Goal: Task Accomplishment & Management: Manage account settings

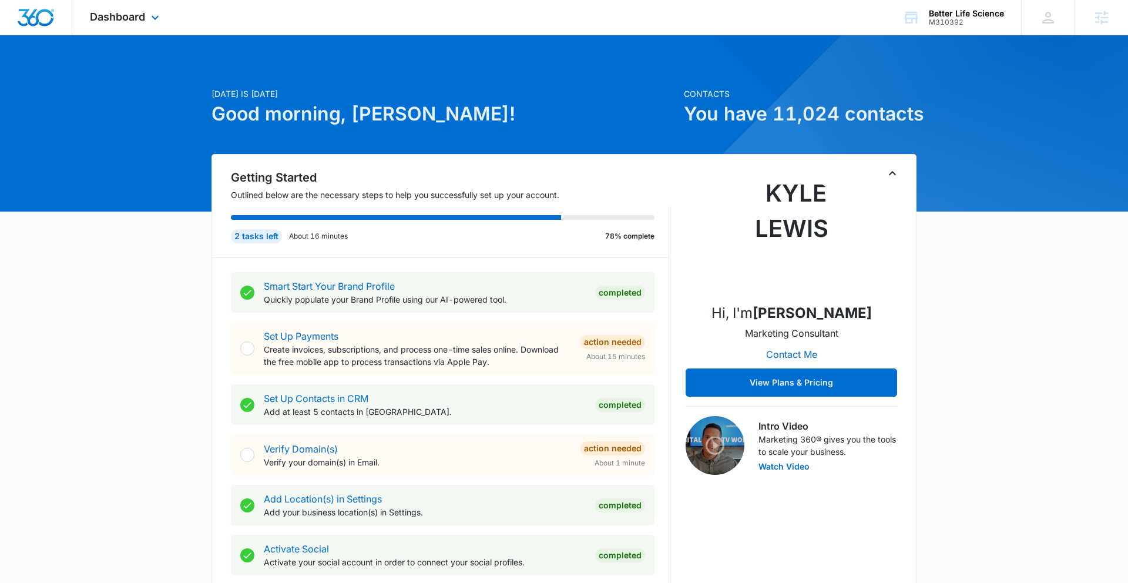
click at [151, 28] on div "Dashboard Apps Reputation Forms CRM Email Social POS Content Ads Intelligence F…" at bounding box center [126, 17] width 108 height 35
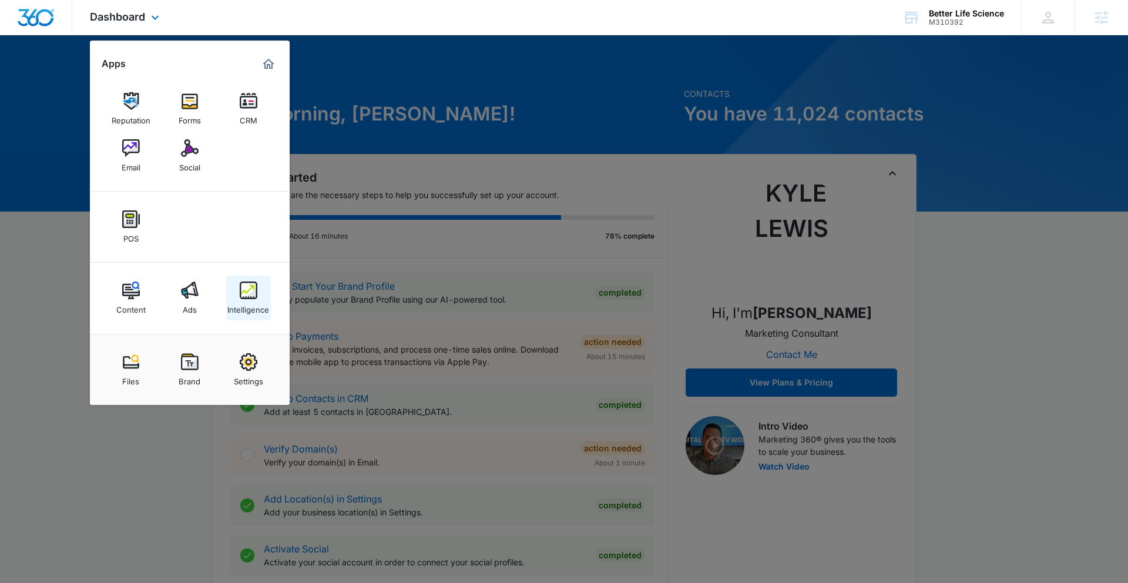
click at [244, 293] on img at bounding box center [249, 291] width 18 height 18
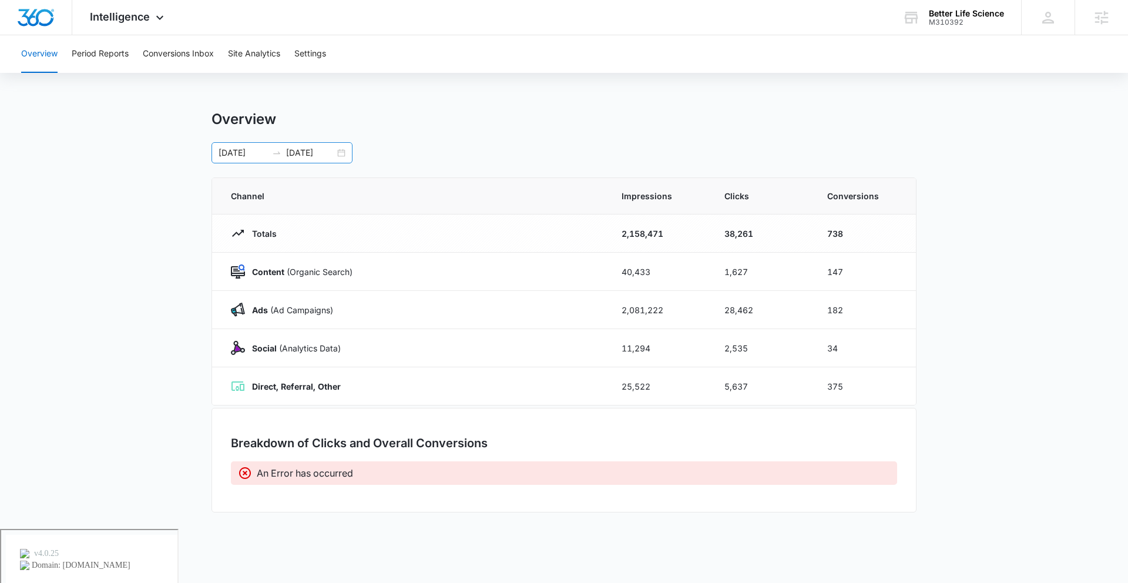
click at [344, 153] on div "08/02/2025 10/02/2025" at bounding box center [282, 152] width 141 height 21
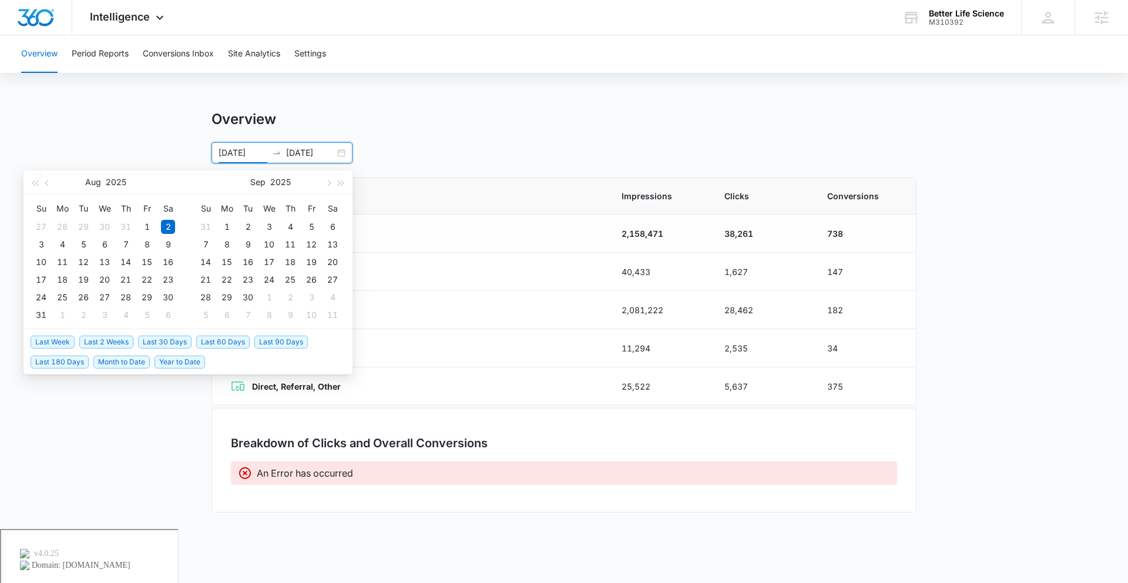
click at [54, 337] on span "Last Week" at bounding box center [53, 342] width 44 height 13
type input "[DATE]"
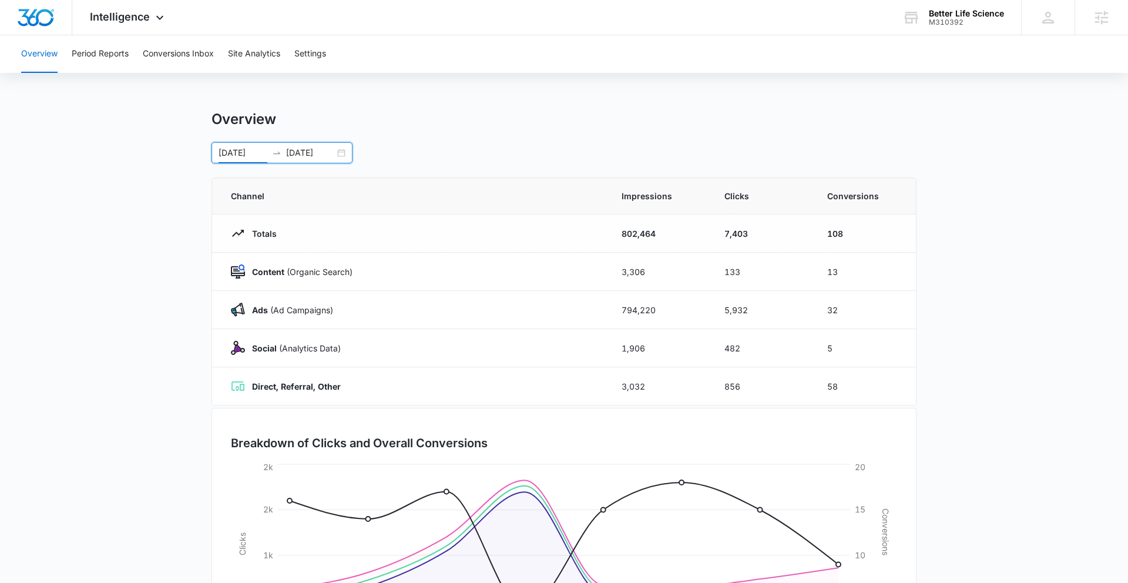
scroll to position [19, 0]
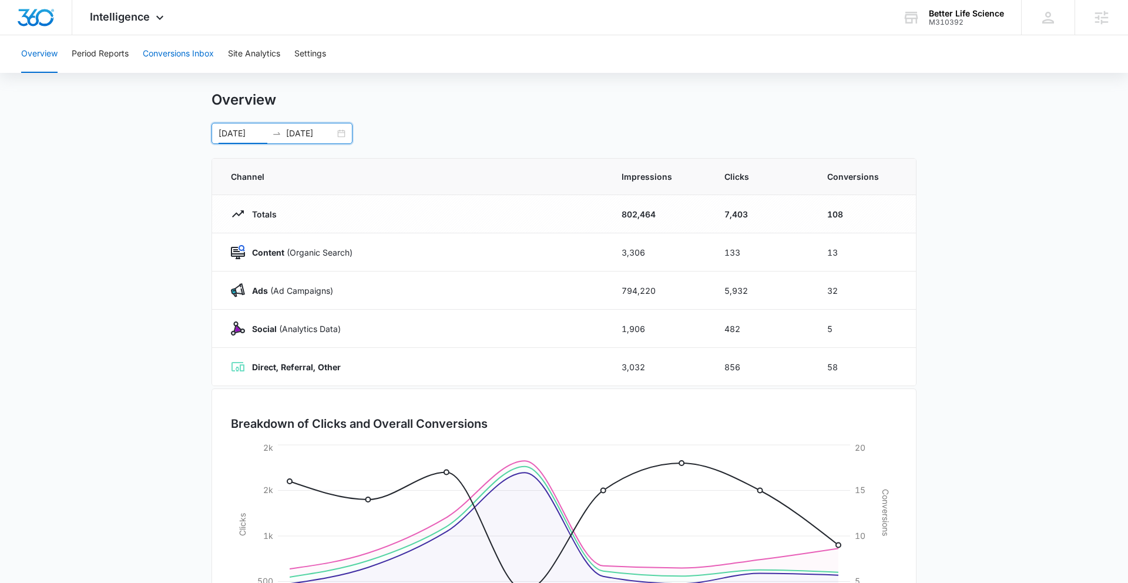
click at [162, 61] on button "Conversions Inbox" at bounding box center [178, 54] width 71 height 38
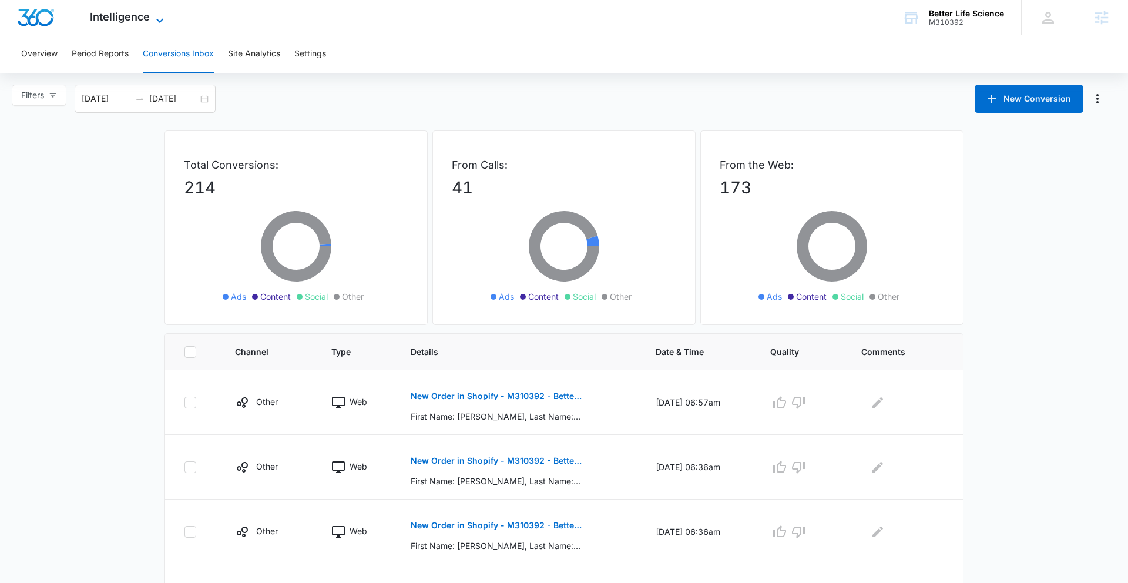
click at [142, 18] on span "Intelligence" at bounding box center [120, 17] width 60 height 12
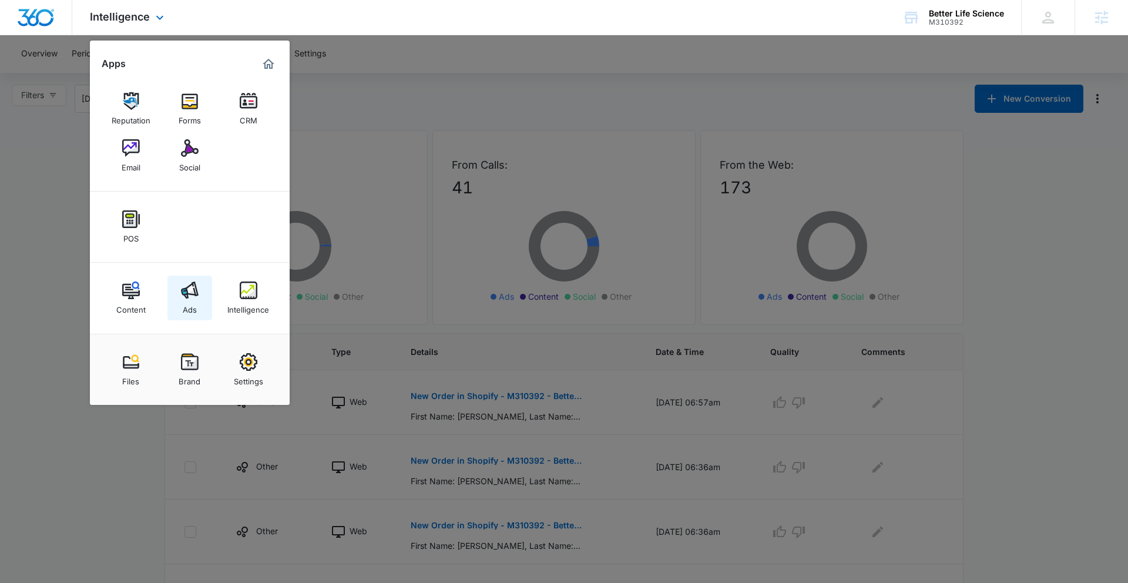
click at [194, 300] on div "Ads" at bounding box center [190, 306] width 14 height 15
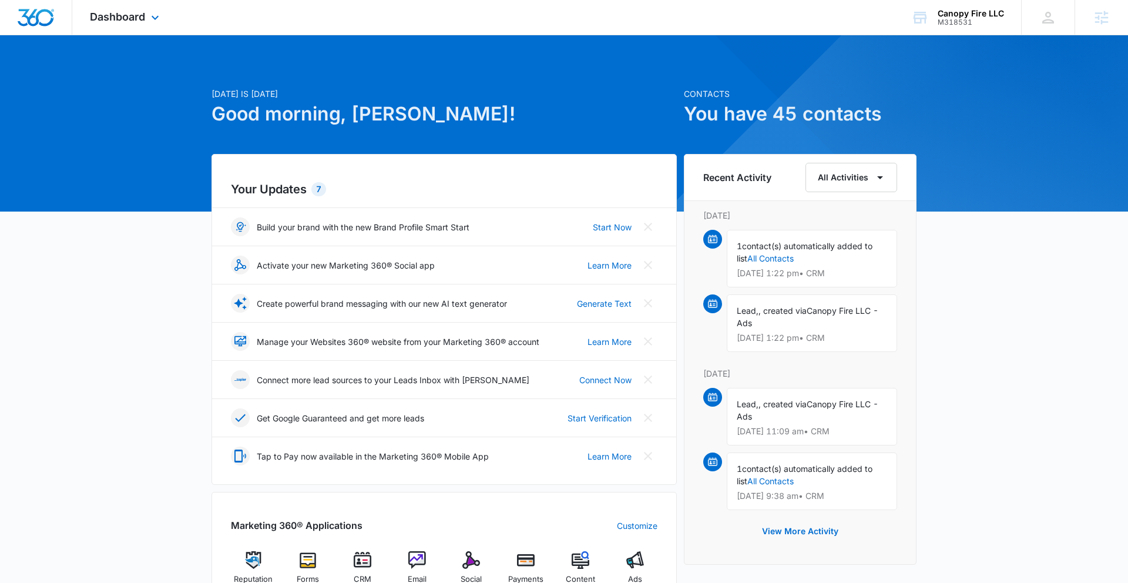
click at [136, 5] on div "Dashboard Apps Reputation Forms CRM Email Social Payments POS Content Ads Intel…" at bounding box center [126, 17] width 108 height 35
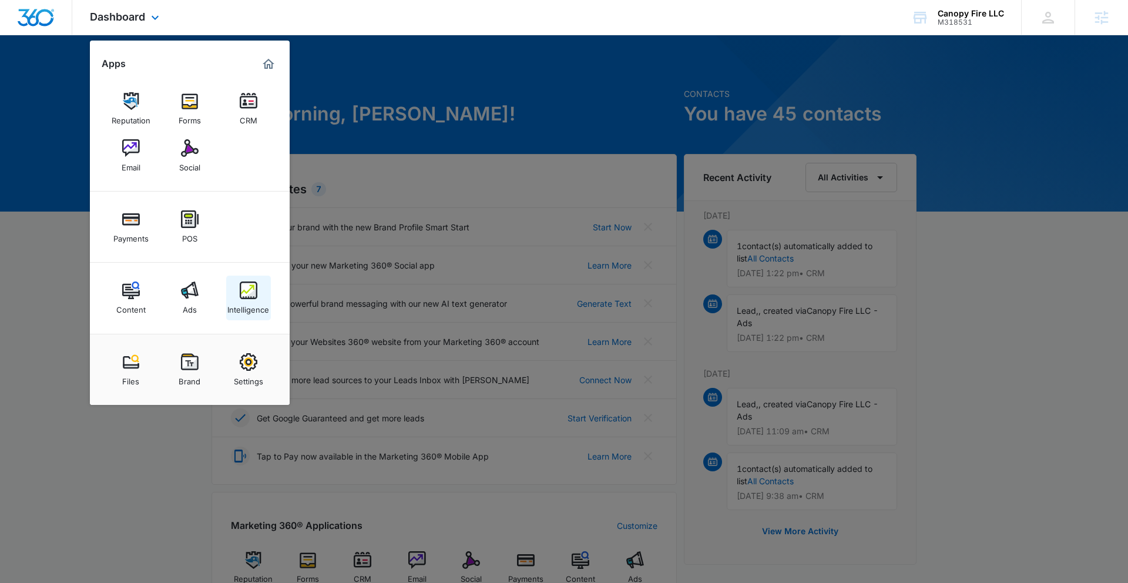
click at [238, 302] on div "Intelligence" at bounding box center [248, 306] width 42 height 15
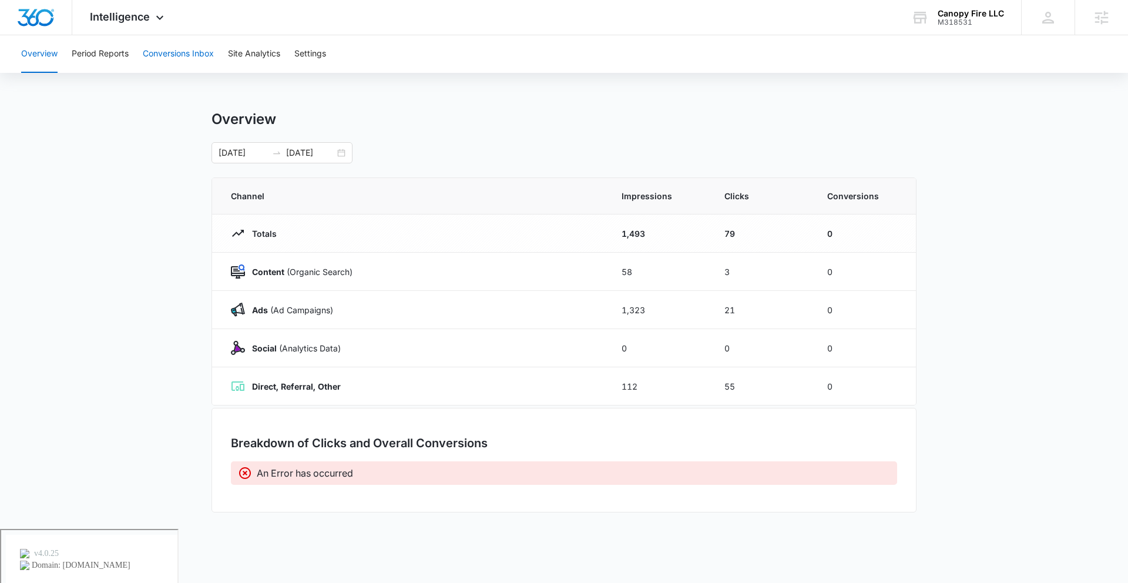
click at [189, 62] on button "Conversions Inbox" at bounding box center [178, 54] width 71 height 38
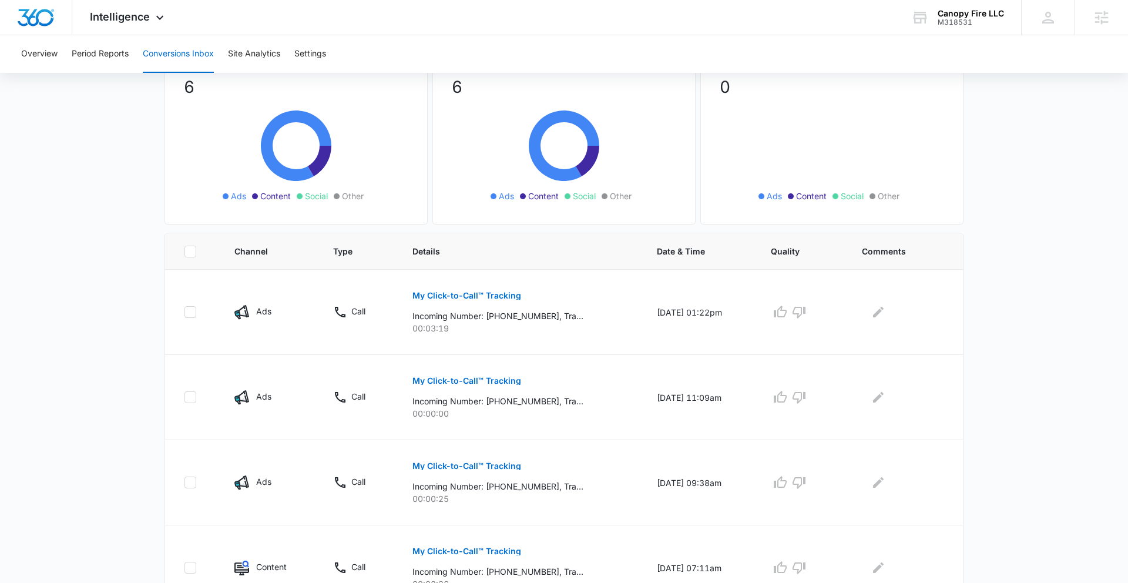
scroll to position [88, 0]
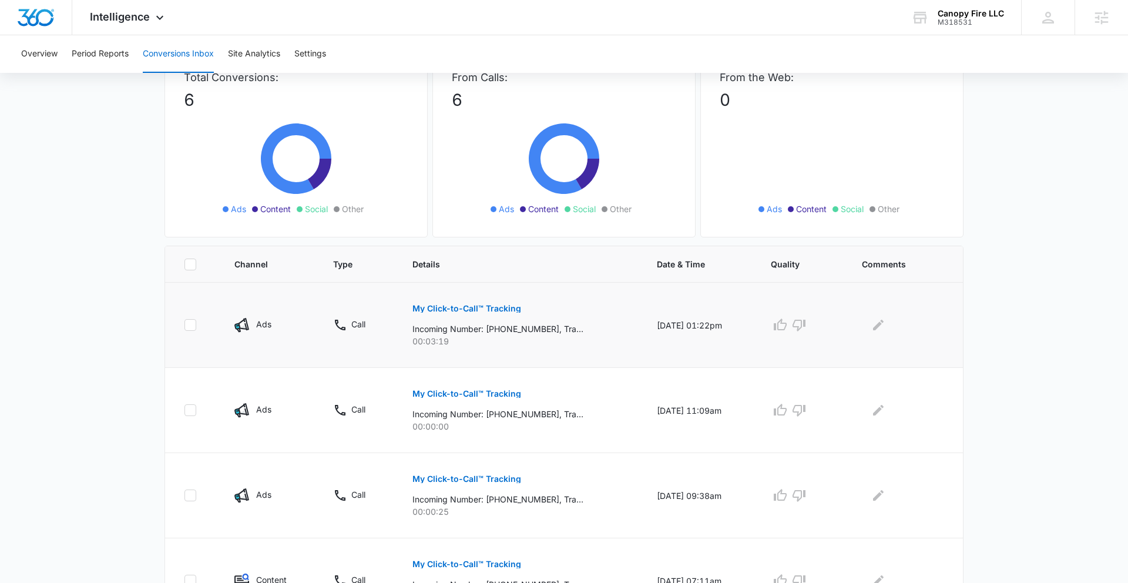
click at [485, 309] on p "My Click-to-Call™ Tracking" at bounding box center [467, 308] width 109 height 8
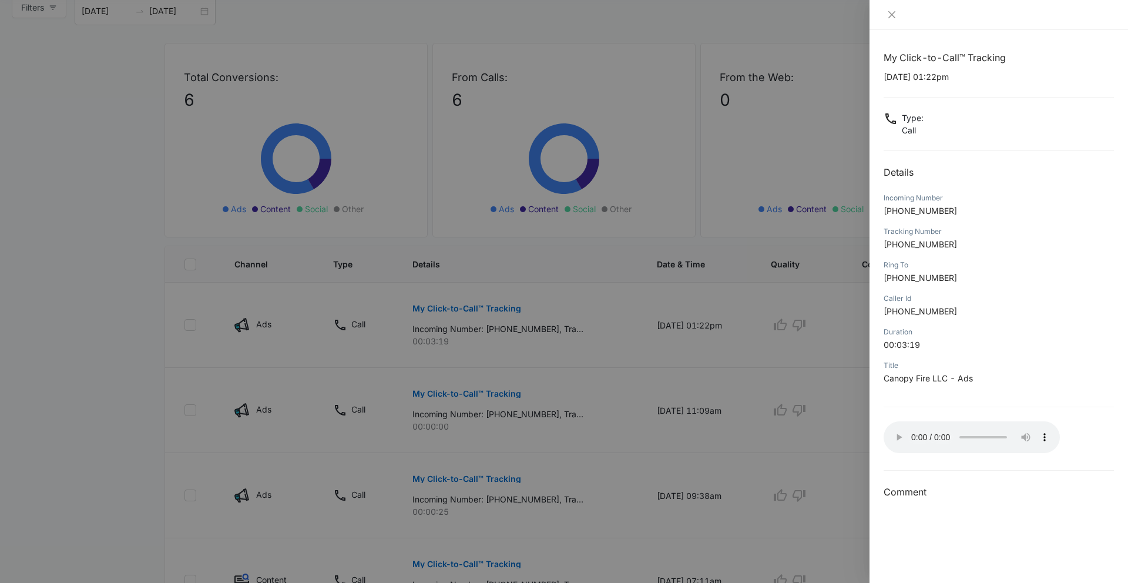
click at [302, 368] on div at bounding box center [564, 291] width 1128 height 583
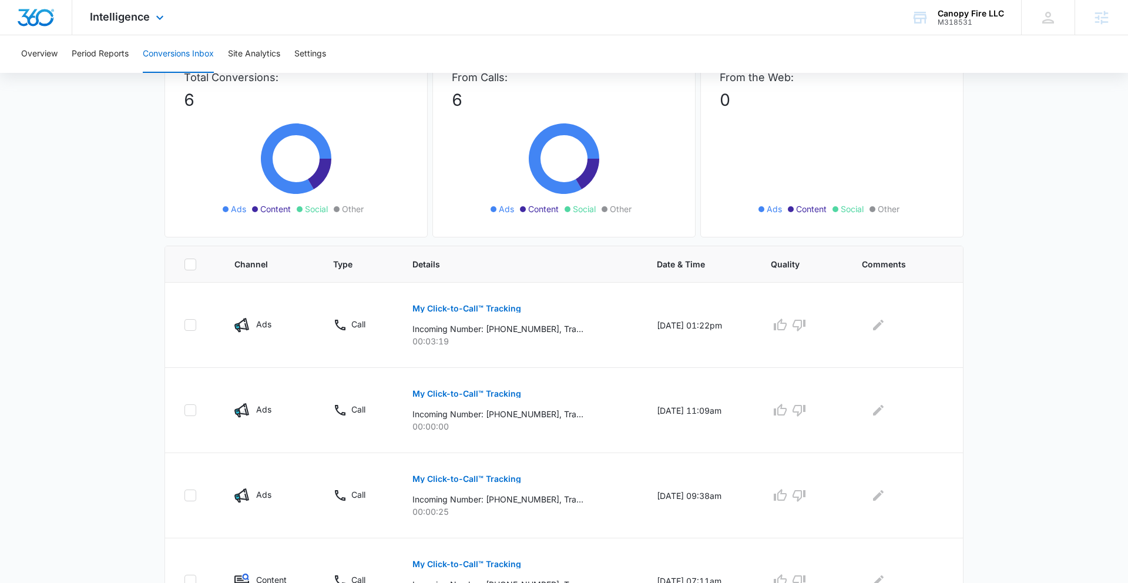
click at [150, 31] on div "Intelligence Apps Reputation Forms CRM Email Social Payments POS Content Ads In…" at bounding box center [128, 17] width 112 height 35
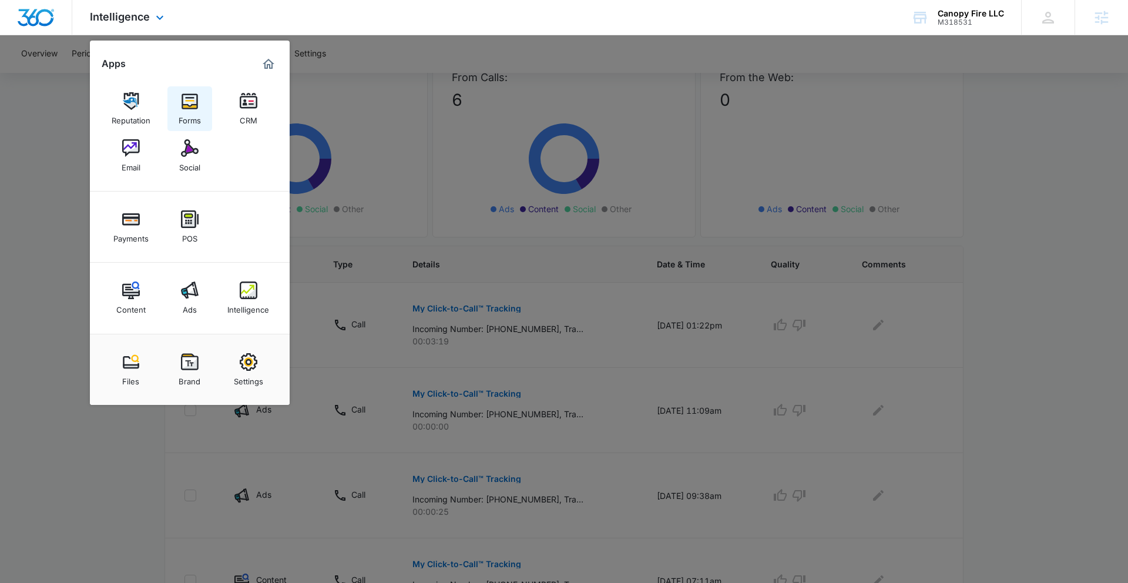
click at [194, 105] on img at bounding box center [190, 101] width 18 height 18
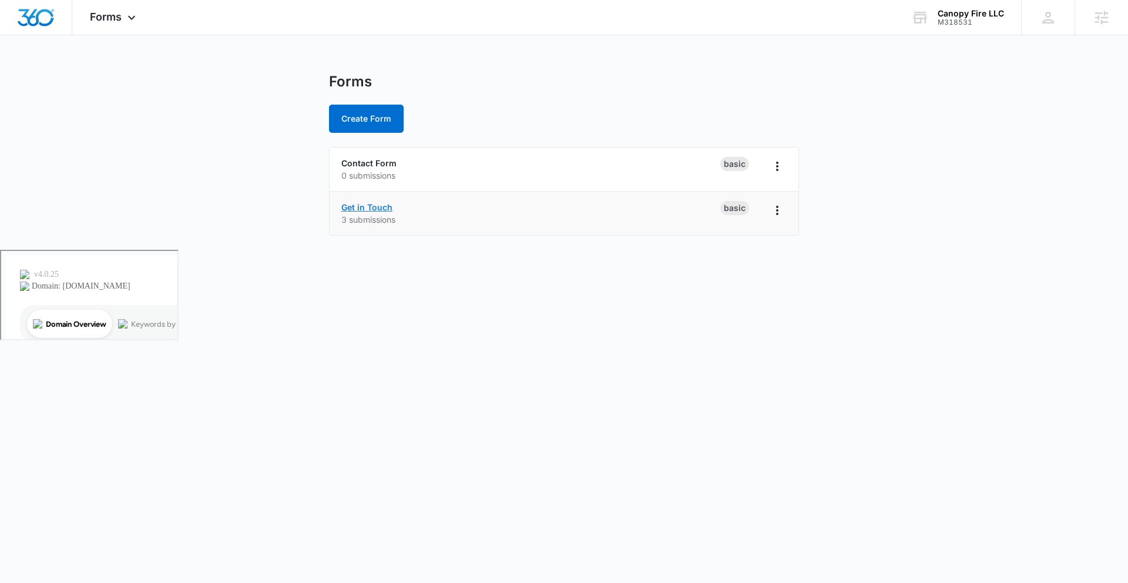
click at [386, 207] on link "Get in Touch" at bounding box center [366, 207] width 51 height 10
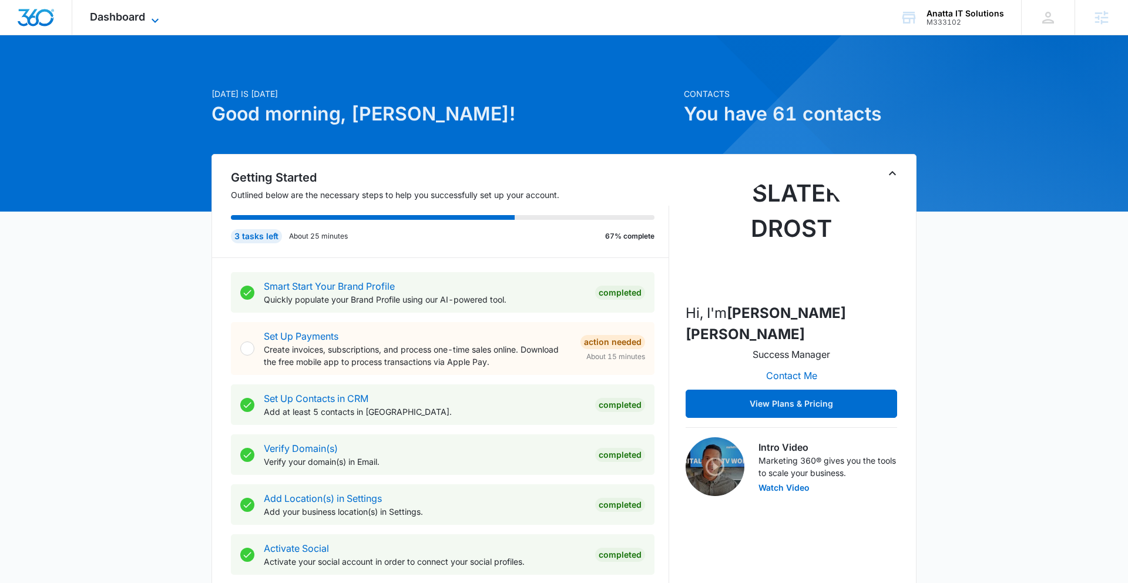
click at [140, 20] on span "Dashboard" at bounding box center [117, 17] width 55 height 12
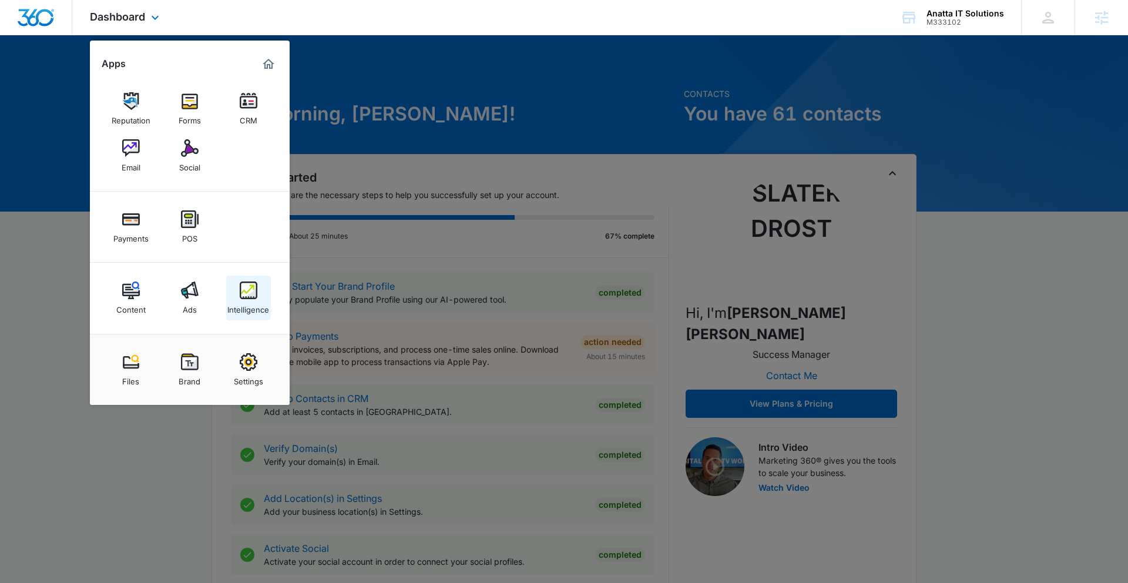
click at [249, 293] on img at bounding box center [249, 291] width 18 height 18
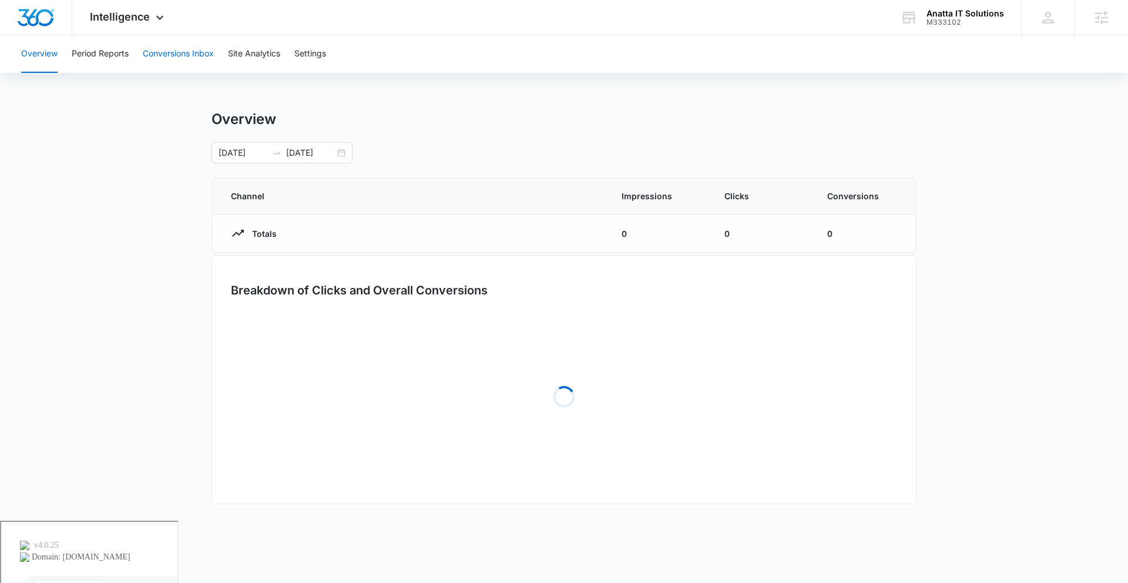
click at [164, 55] on button "Conversions Inbox" at bounding box center [178, 54] width 71 height 38
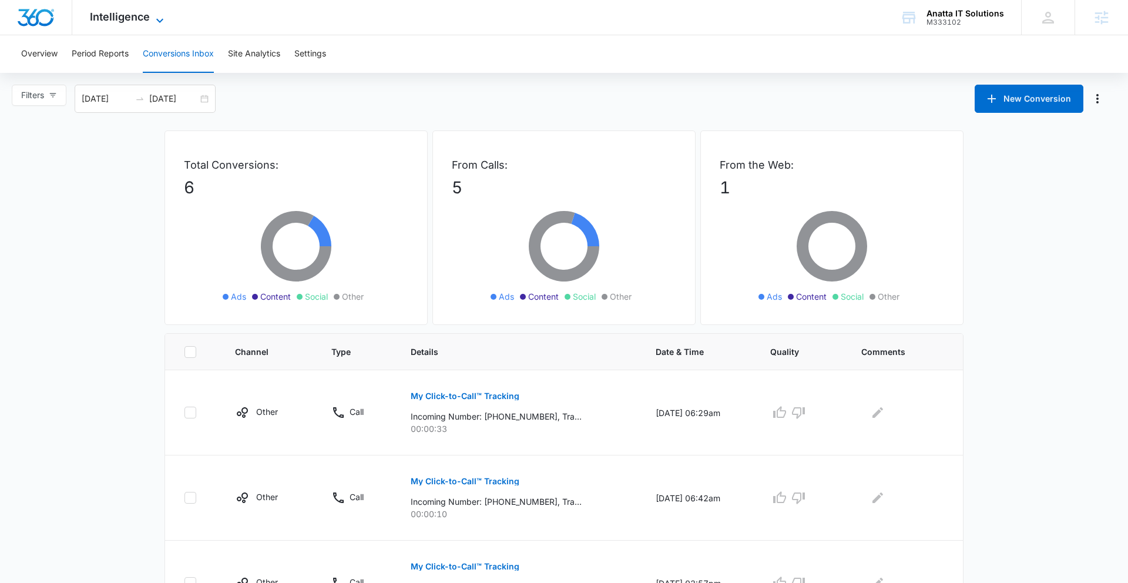
click at [123, 15] on span "Intelligence" at bounding box center [120, 17] width 60 height 12
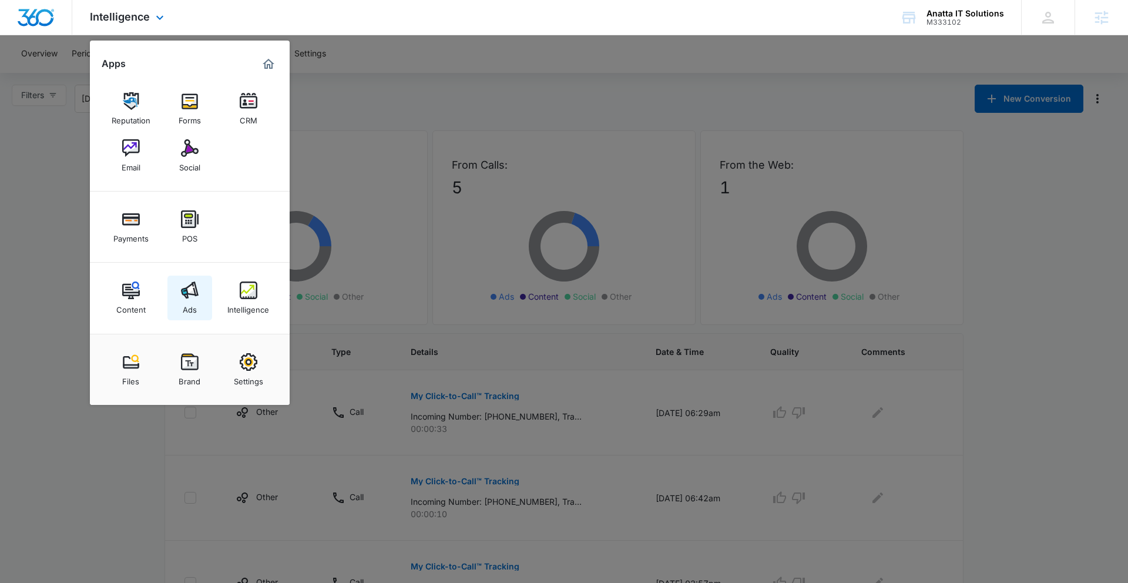
click at [170, 294] on link "Ads" at bounding box center [190, 298] width 45 height 45
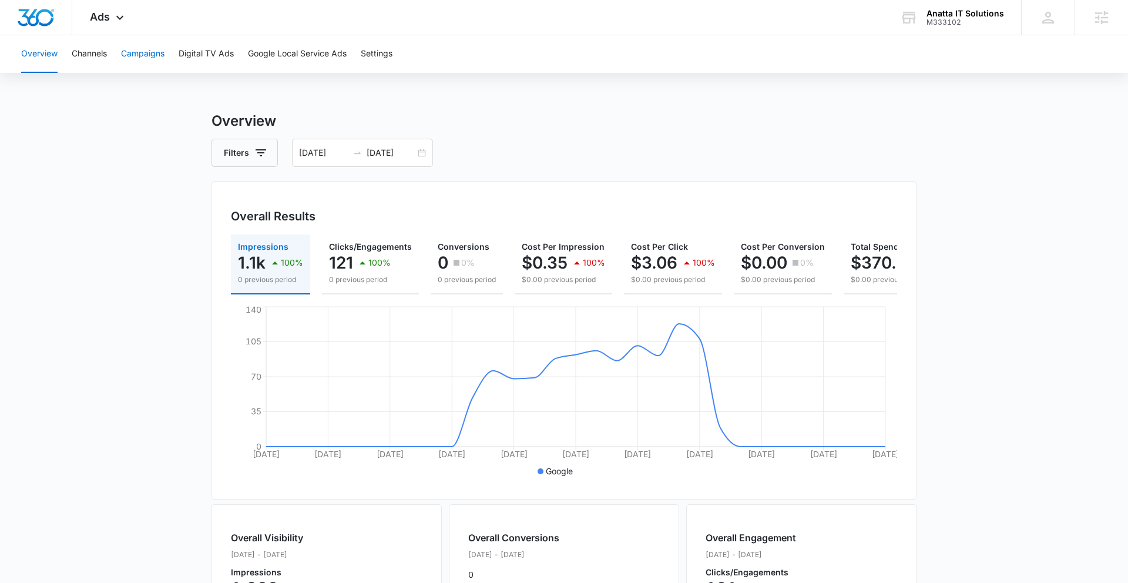
click at [145, 66] on button "Campaigns" at bounding box center [142, 54] width 43 height 38
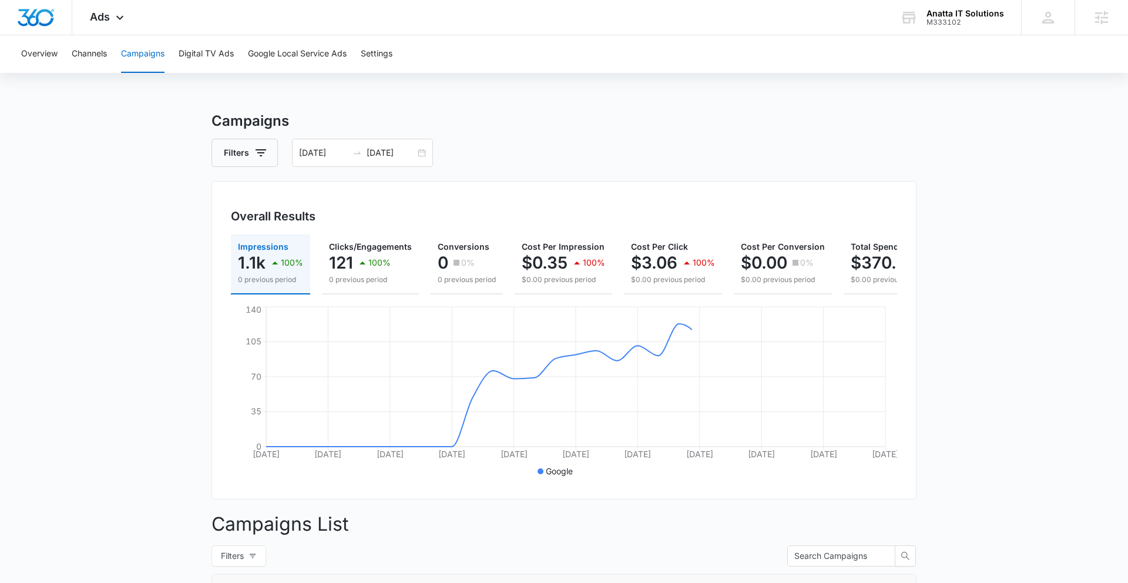
scroll to position [353, 0]
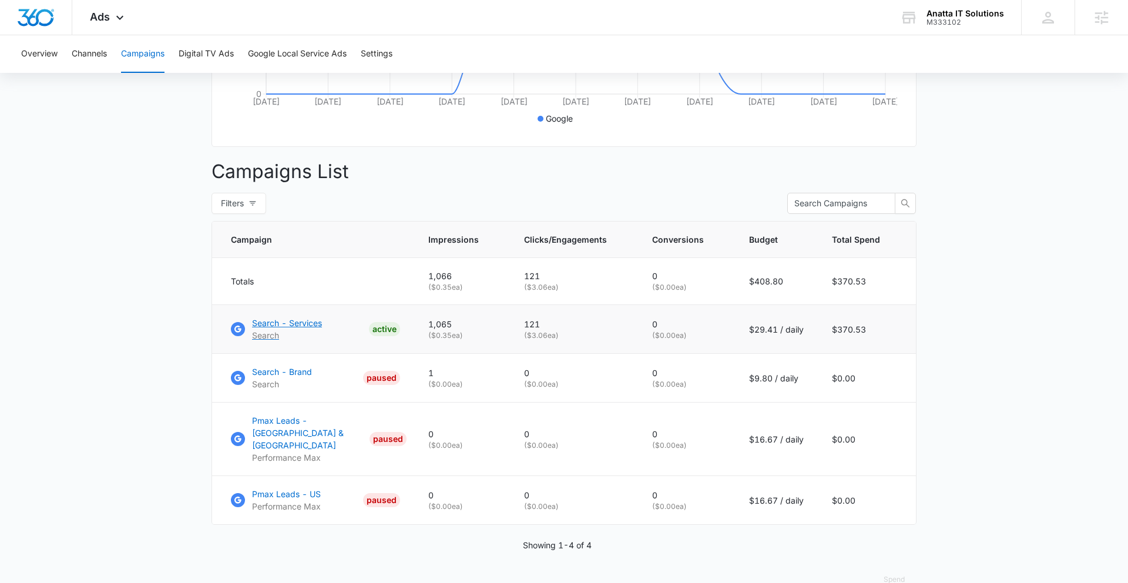
click at [298, 322] on p "Search - Services" at bounding box center [287, 323] width 70 height 12
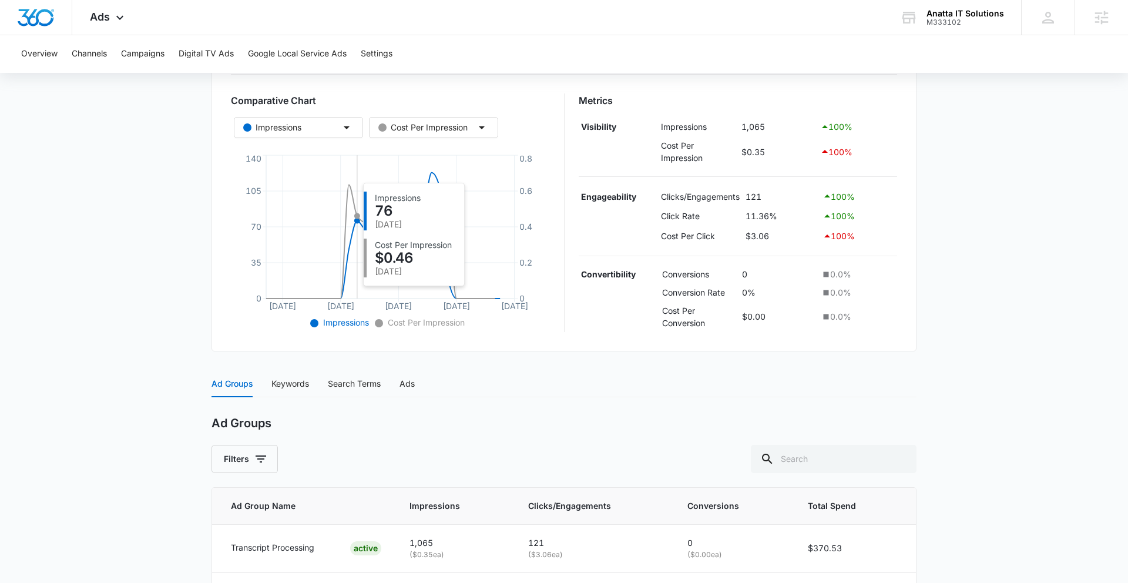
scroll to position [282, 0]
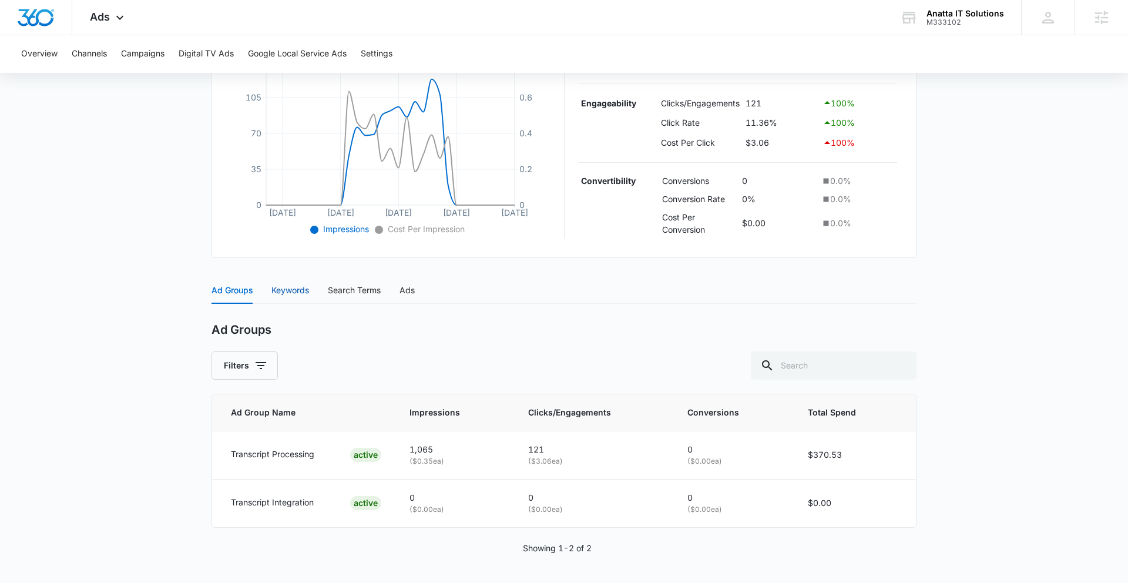
click at [297, 292] on div "Keywords" at bounding box center [291, 290] width 38 height 13
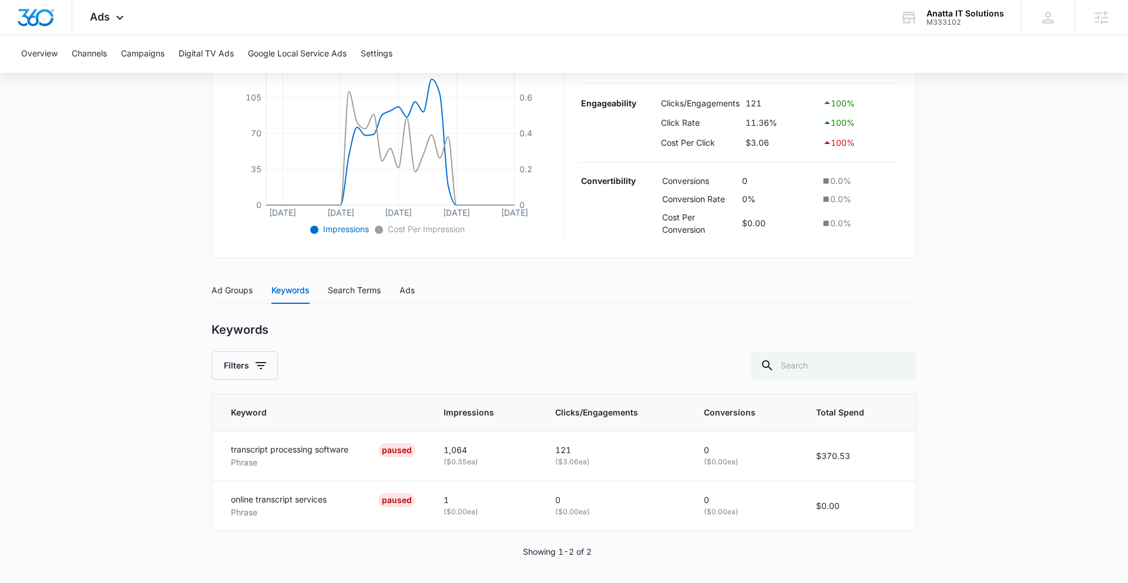
scroll to position [285, 0]
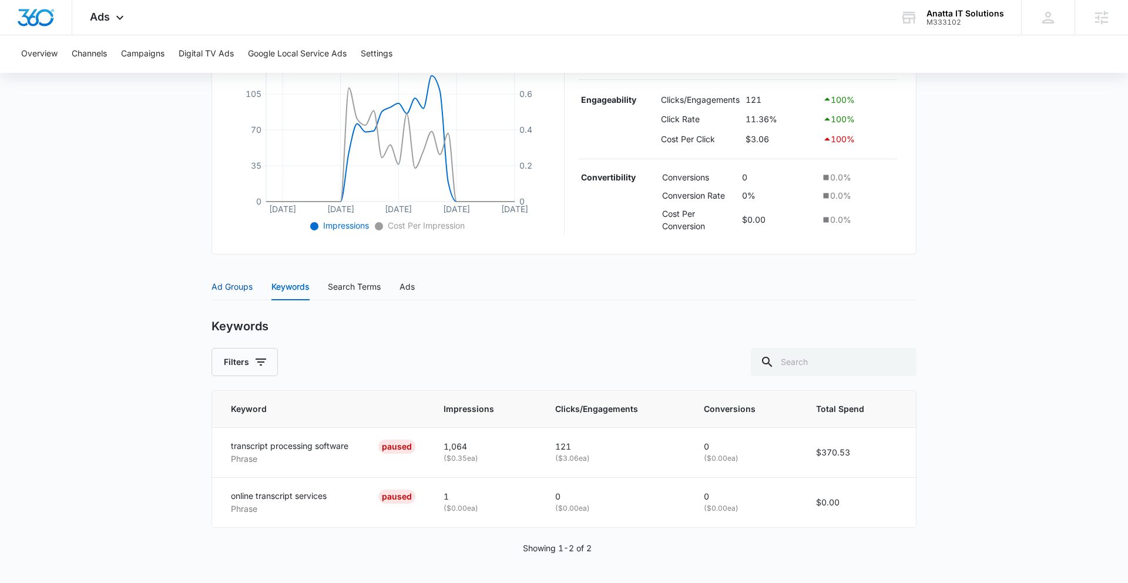
click at [234, 289] on div "Ad Groups" at bounding box center [232, 286] width 41 height 13
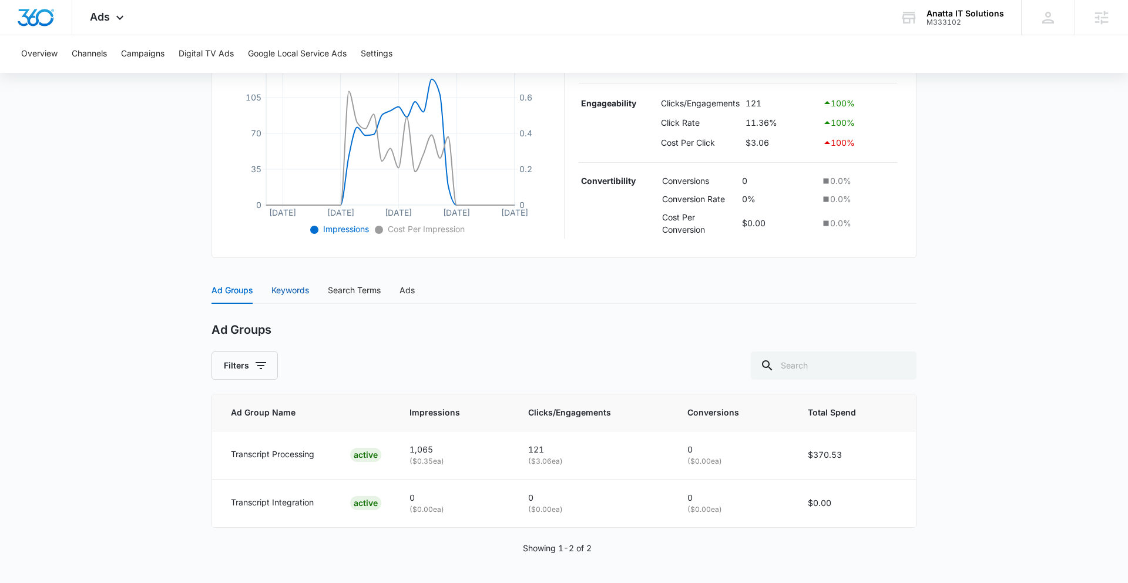
click at [285, 287] on div "Keywords" at bounding box center [291, 290] width 38 height 13
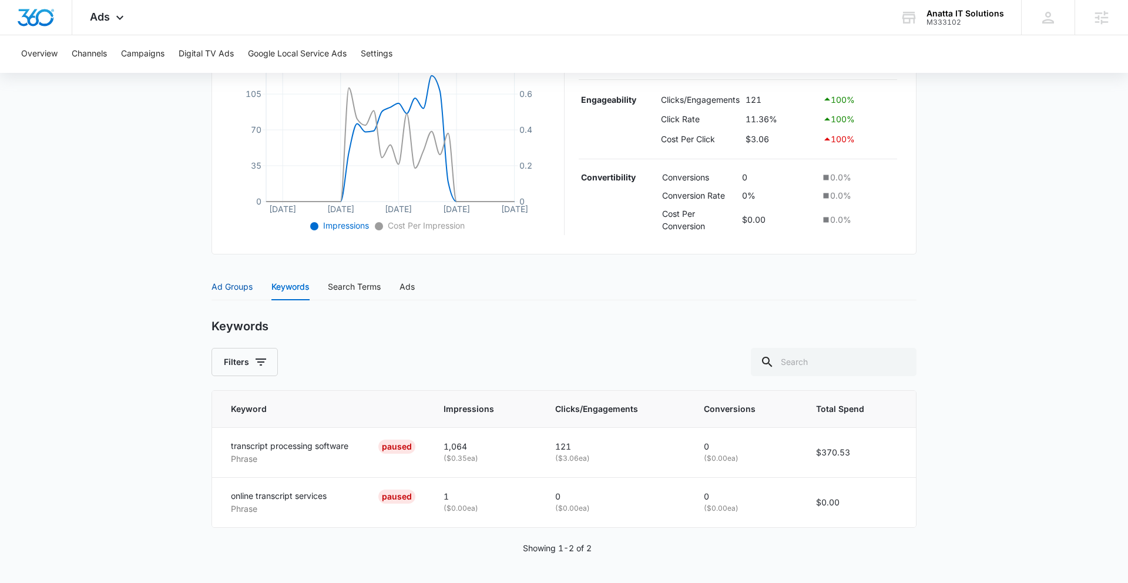
click at [236, 287] on div "Ad Groups" at bounding box center [232, 286] width 41 height 13
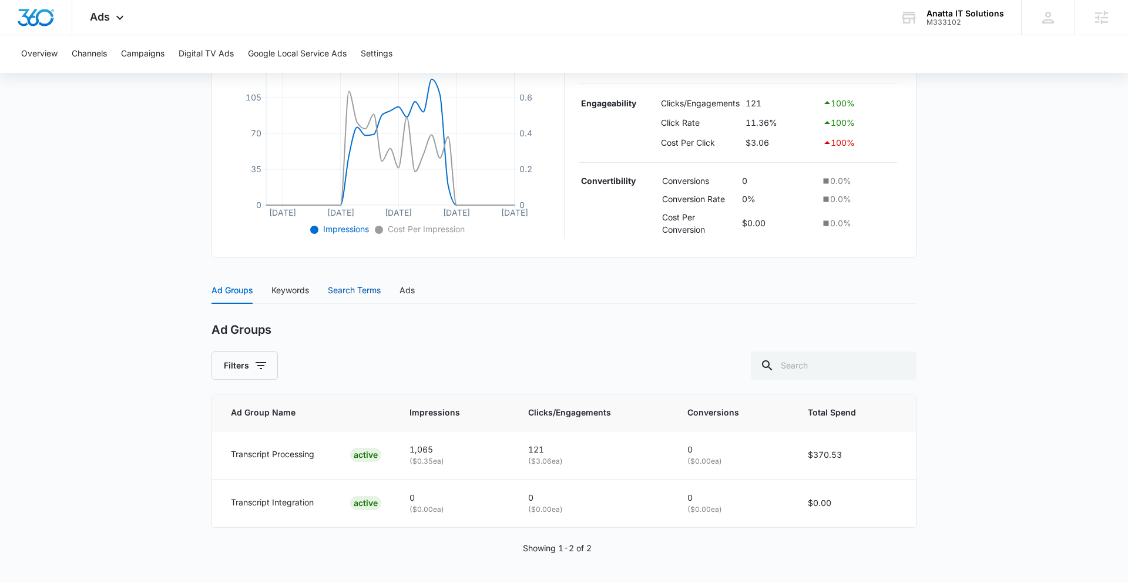
click at [360, 293] on div "Search Terms" at bounding box center [354, 290] width 53 height 13
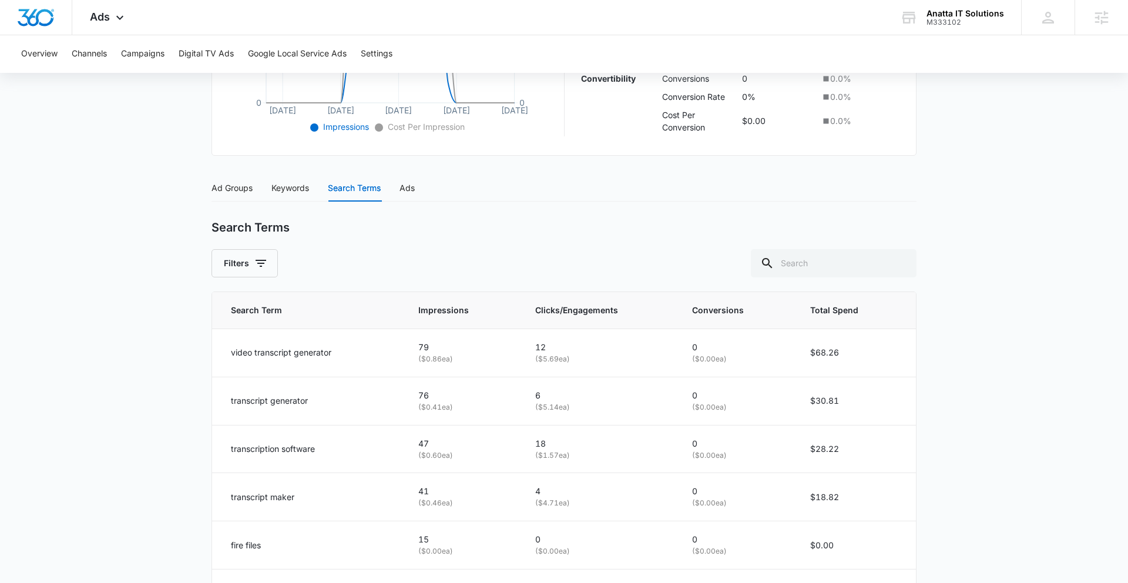
scroll to position [385, 0]
click at [109, 19] on div "Ads Apps Reputation Forms CRM Email Social Payments POS Content Ads Intelligenc…" at bounding box center [108, 17] width 72 height 35
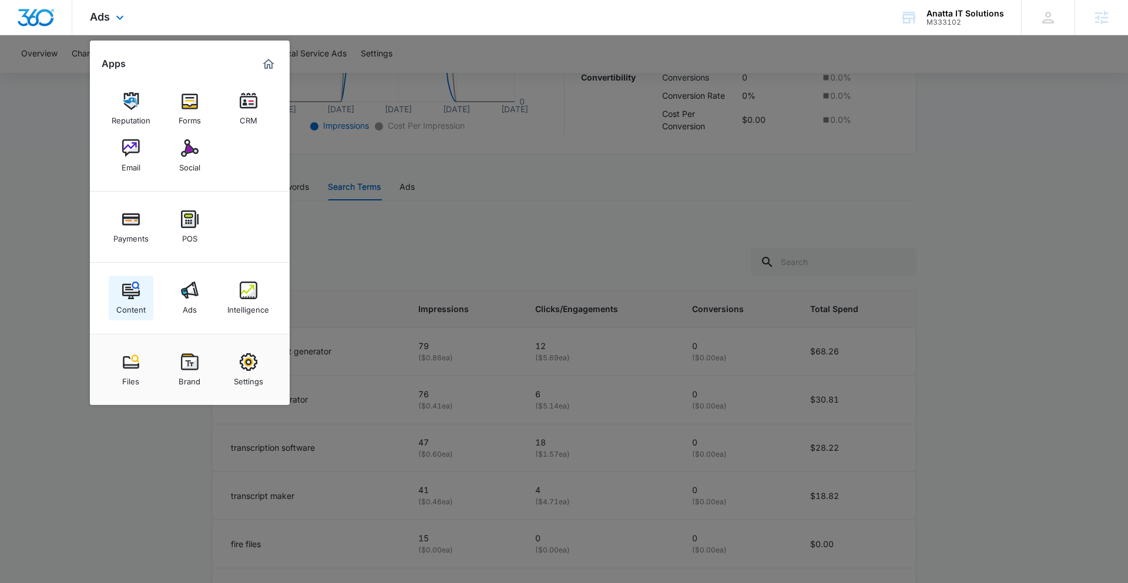
click at [134, 301] on div "Content" at bounding box center [130, 306] width 29 height 15
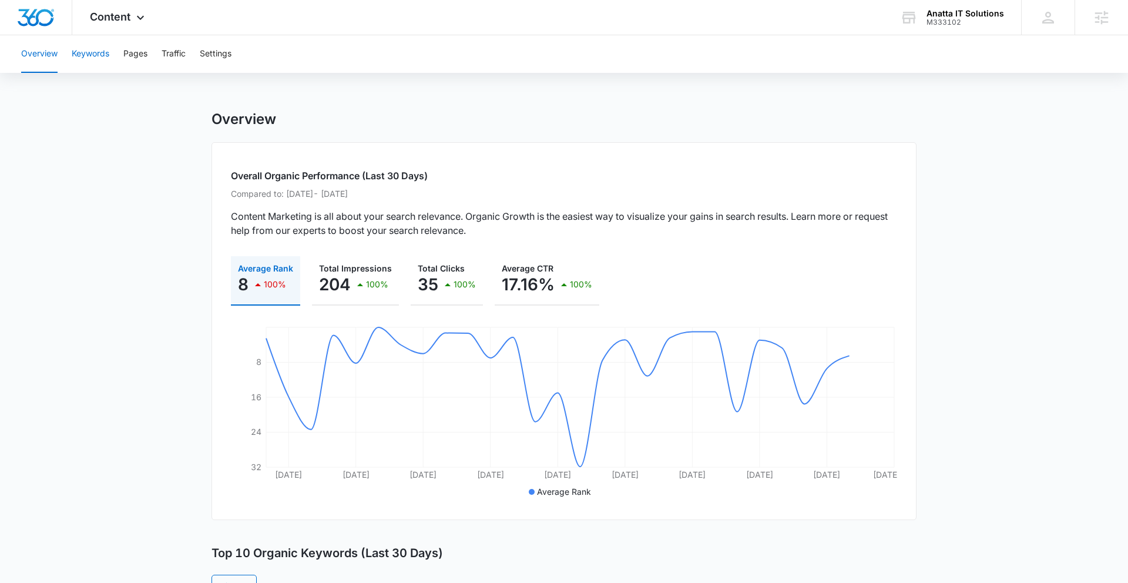
click at [82, 56] on button "Keywords" at bounding box center [91, 54] width 38 height 38
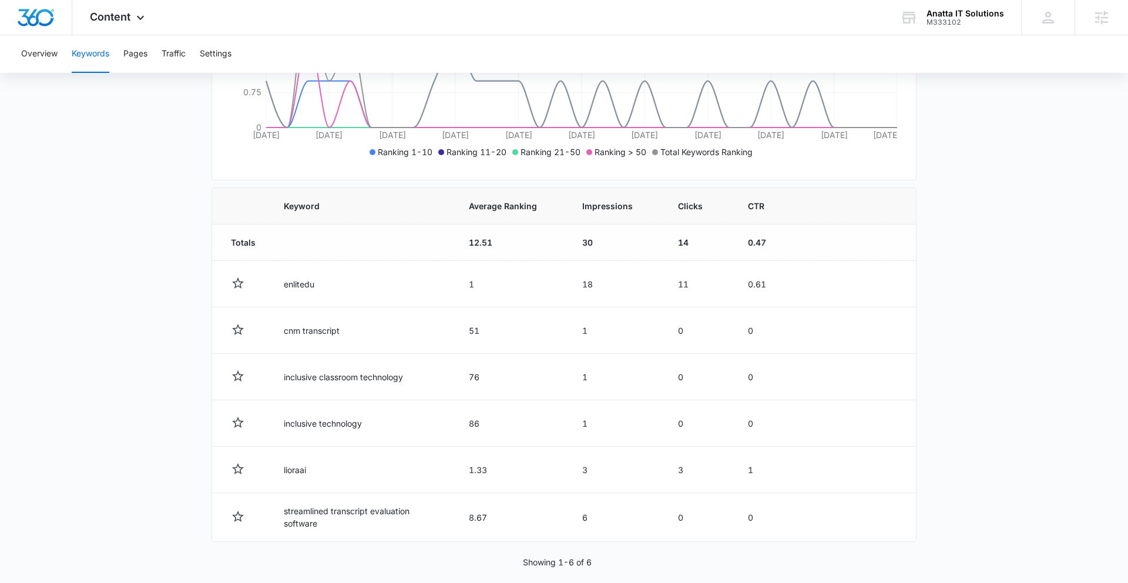
scroll to position [299, 0]
drag, startPoint x: 285, startPoint y: 329, endPoint x: 350, endPoint y: 331, distance: 64.7
click at [350, 331] on td "cnm transcript" at bounding box center [362, 328] width 185 height 46
click at [287, 334] on td "cnm transcript" at bounding box center [362, 328] width 185 height 46
drag, startPoint x: 281, startPoint y: 327, endPoint x: 302, endPoint y: 331, distance: 21.5
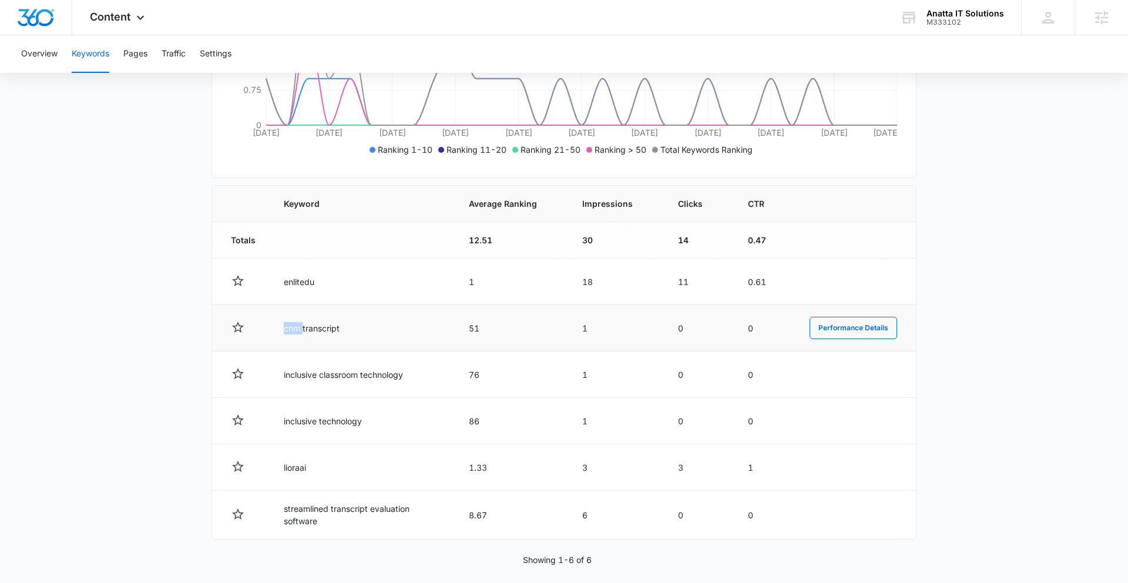
click at [302, 331] on td "cnm transcript" at bounding box center [362, 328] width 185 height 46
click at [313, 326] on td "cnm transcript" at bounding box center [362, 328] width 185 height 46
copy td "cnm transcript"
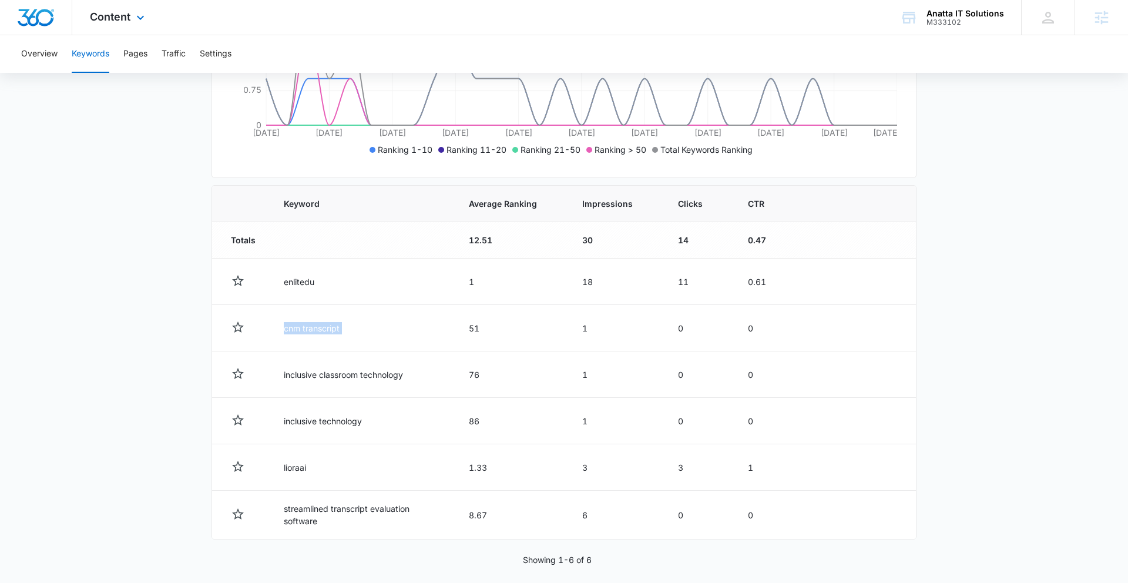
click at [113, 25] on div "Content Apps Reputation Forms CRM Email Social Payments POS Content Ads Intelli…" at bounding box center [118, 17] width 93 height 35
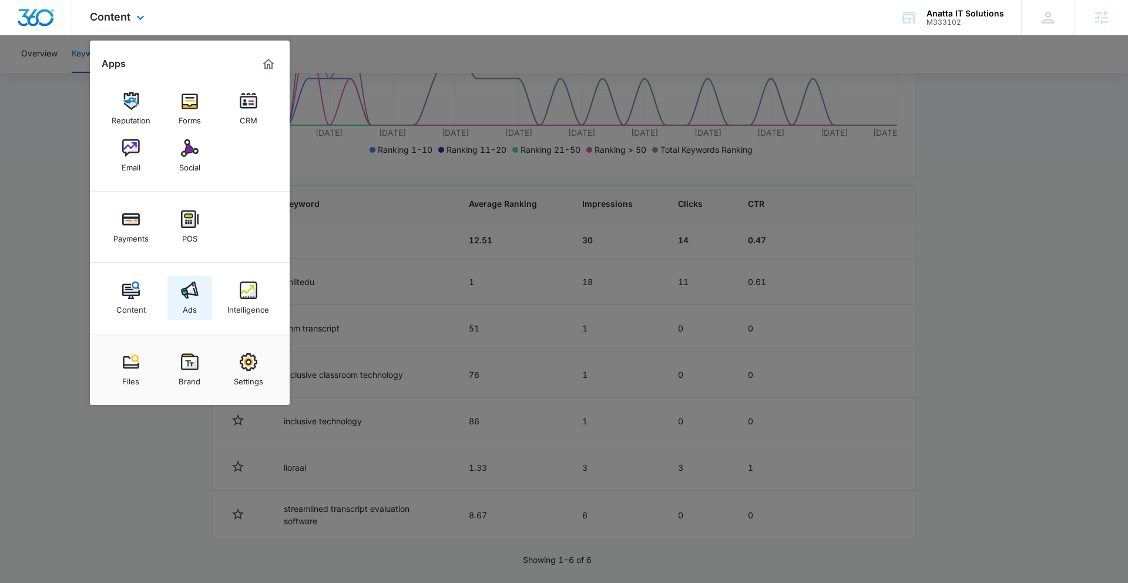
click at [192, 290] on img at bounding box center [190, 291] width 18 height 18
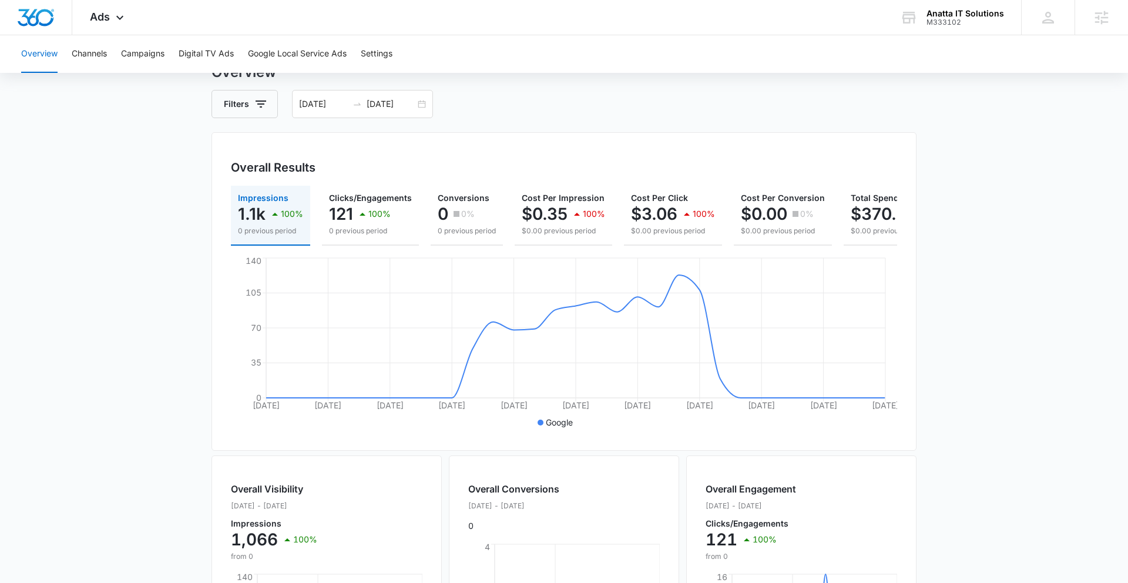
scroll to position [235, 0]
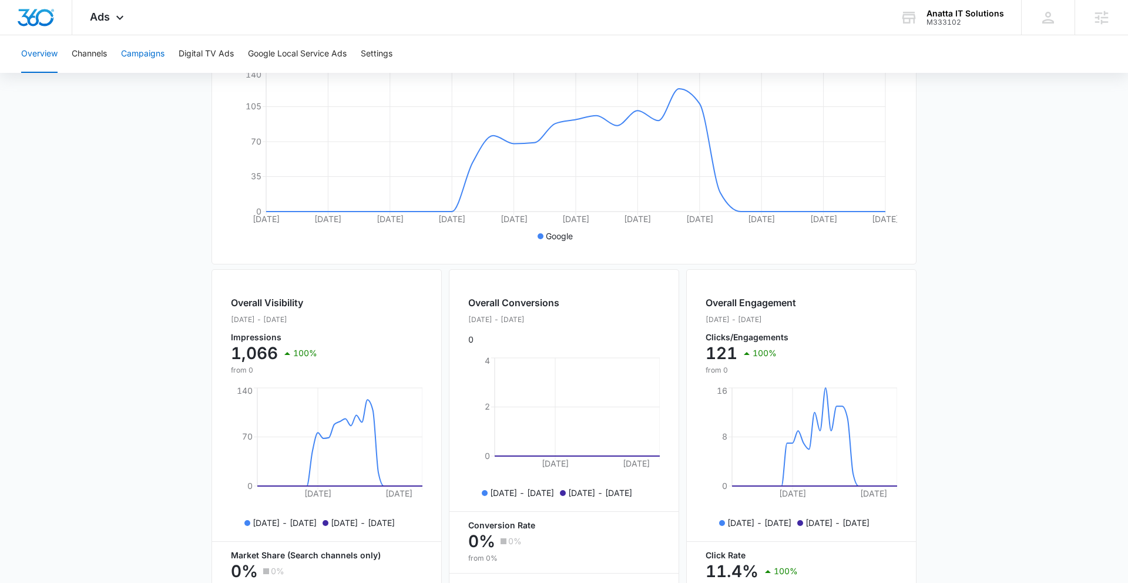
click at [136, 48] on button "Campaigns" at bounding box center [142, 54] width 43 height 38
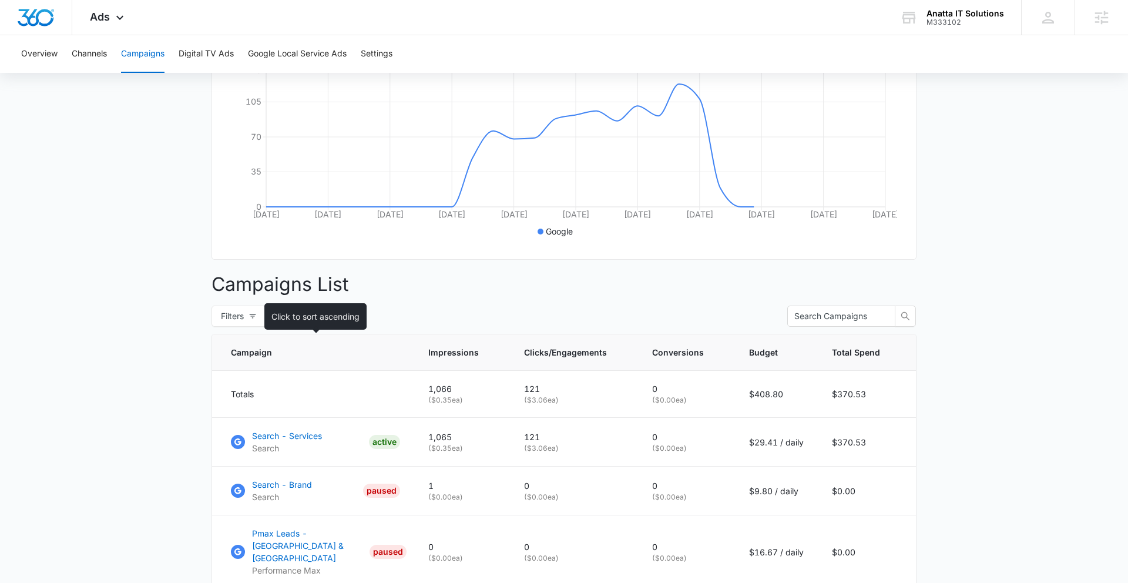
scroll to position [255, 0]
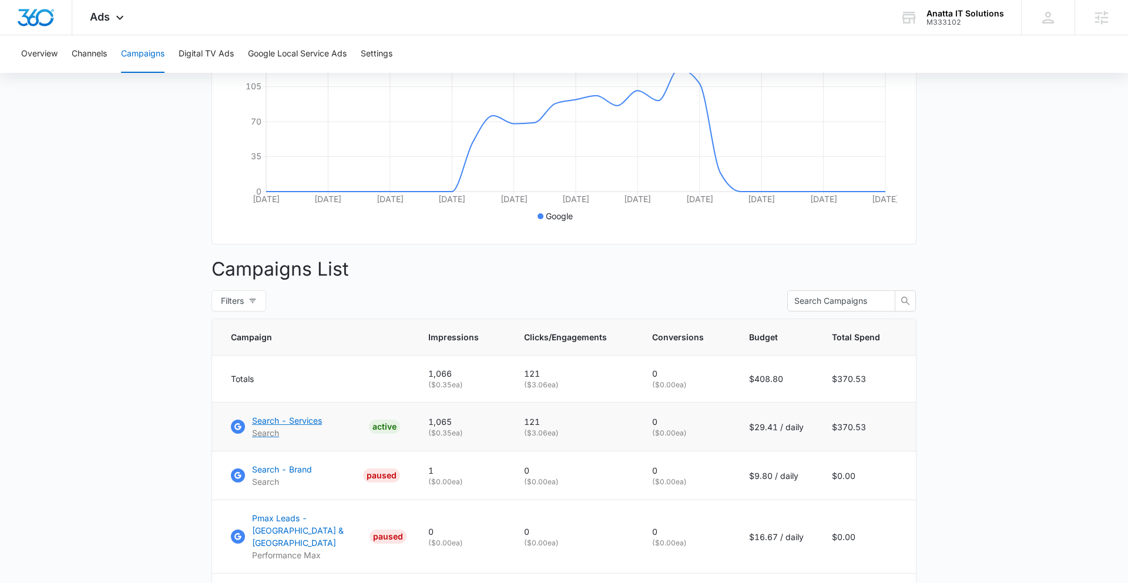
click at [287, 414] on p "Search - Services" at bounding box center [287, 420] width 70 height 12
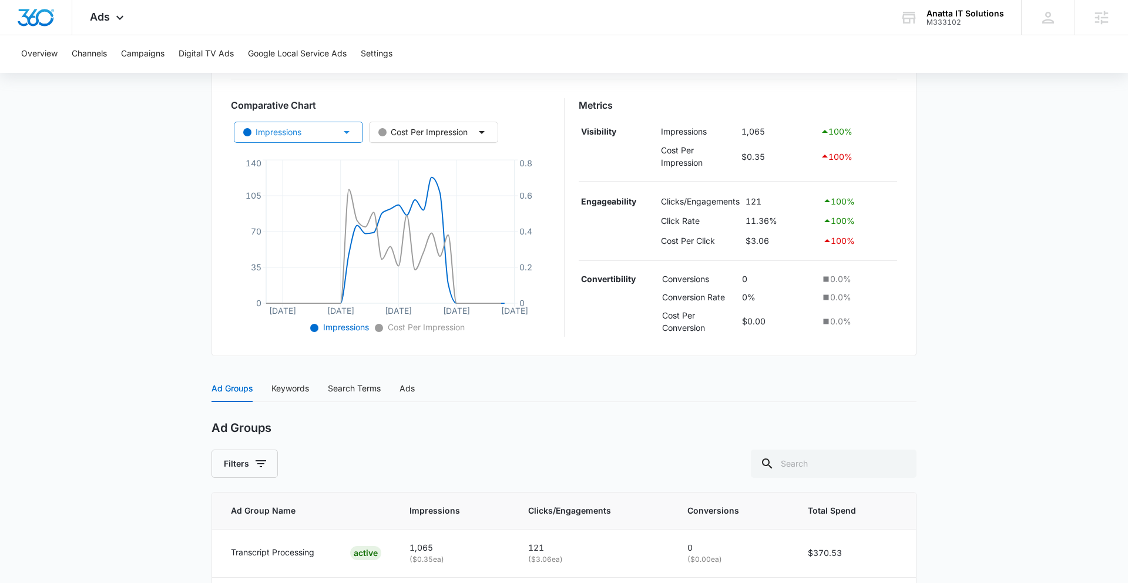
scroll to position [230, 0]
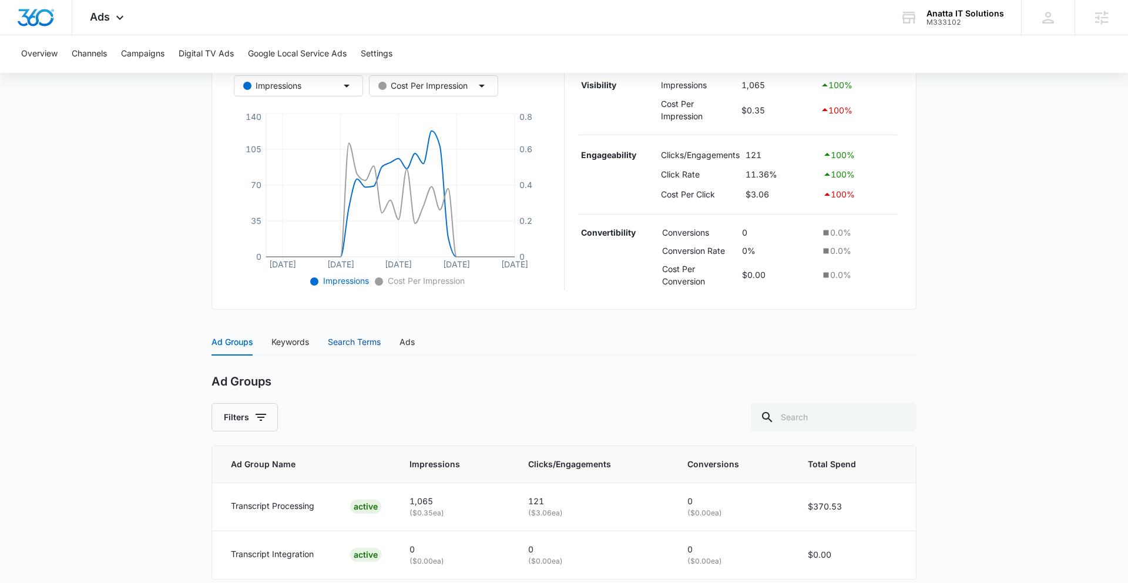
click at [367, 339] on div "Search Terms" at bounding box center [354, 342] width 53 height 13
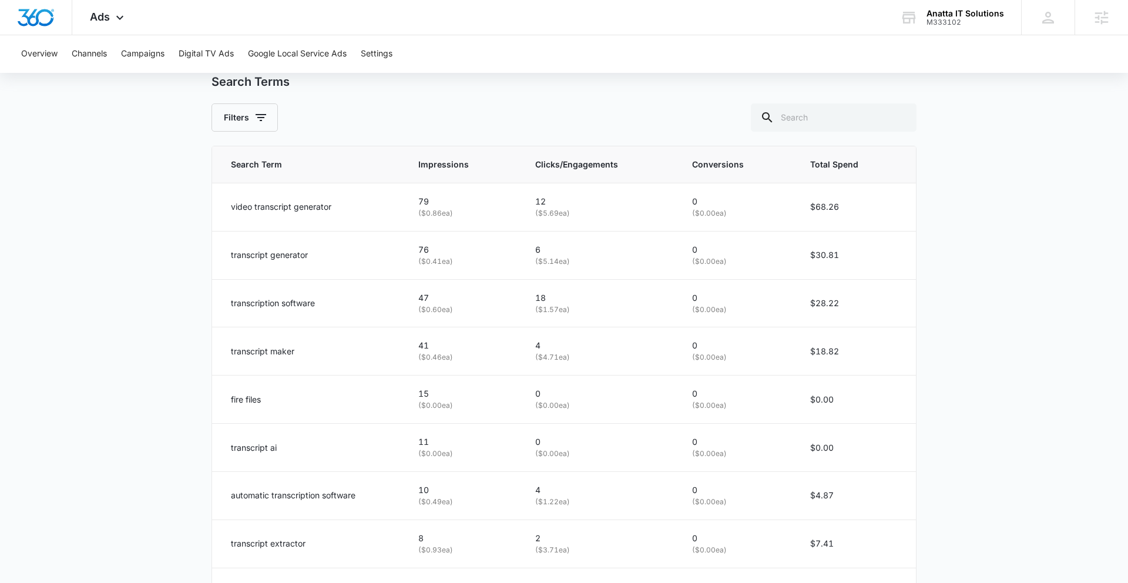
scroll to position [558, 0]
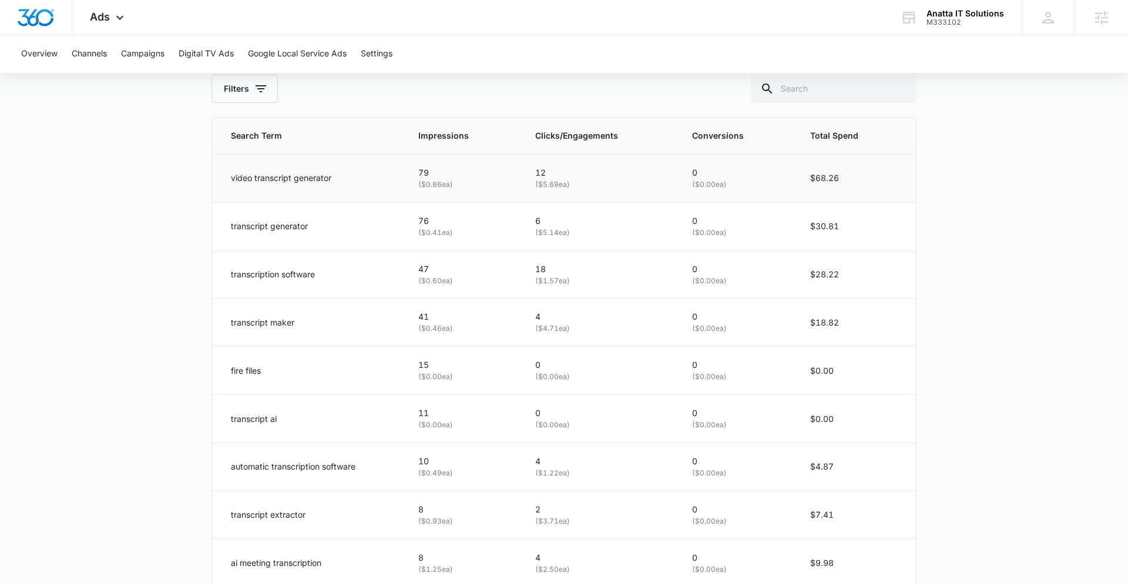
click at [238, 179] on p "video transcript generator" at bounding box center [281, 178] width 101 height 13
click at [296, 179] on p "video transcript generator" at bounding box center [281, 178] width 101 height 13
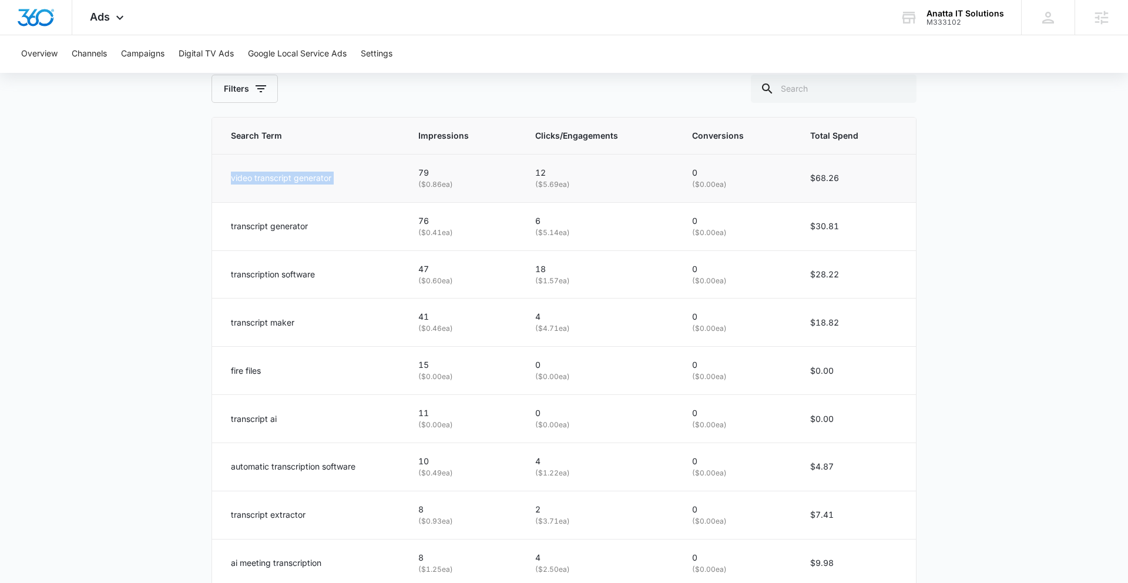
click at [296, 179] on p "video transcript generator" at bounding box center [281, 178] width 101 height 13
click at [386, 178] on div "video transcript generator" at bounding box center [310, 178] width 159 height 13
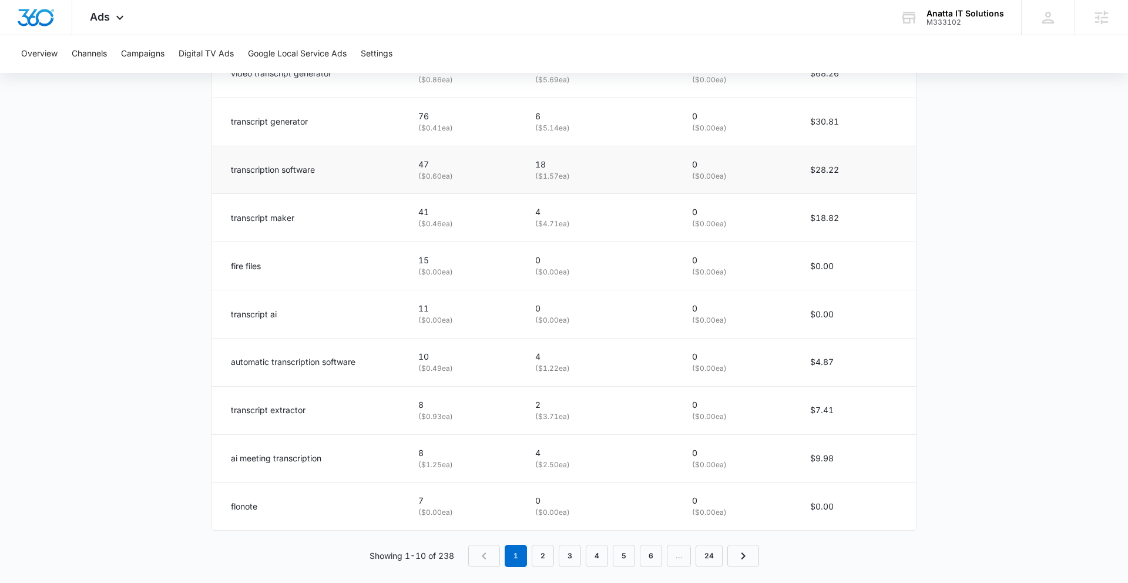
scroll to position [675, 0]
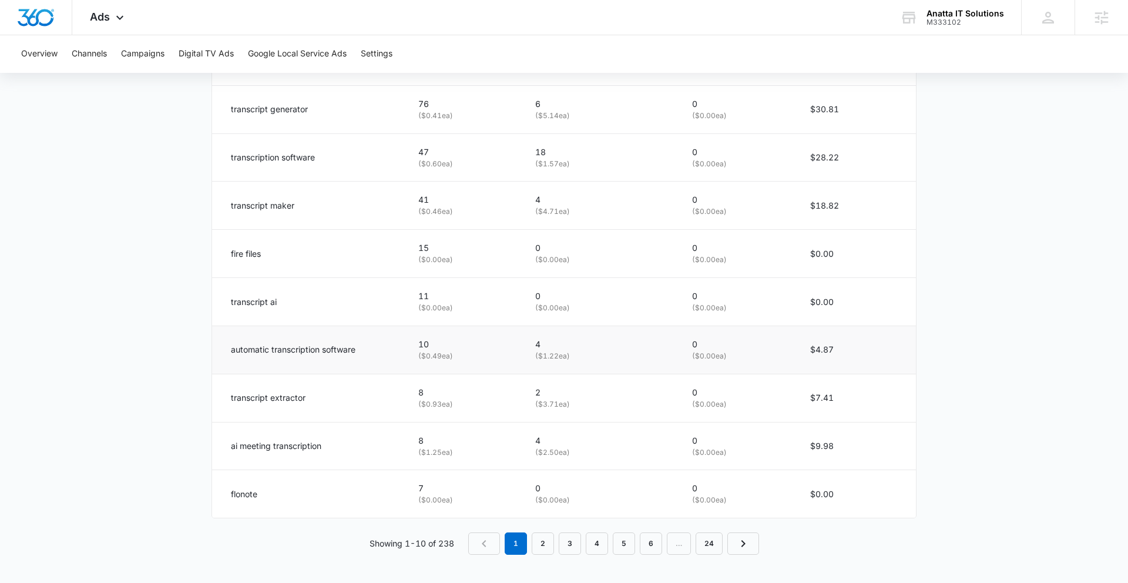
click at [259, 349] on p "automatic transcription software" at bounding box center [293, 349] width 125 height 13
click at [263, 400] on p "transcript extractor" at bounding box center [268, 397] width 75 height 13
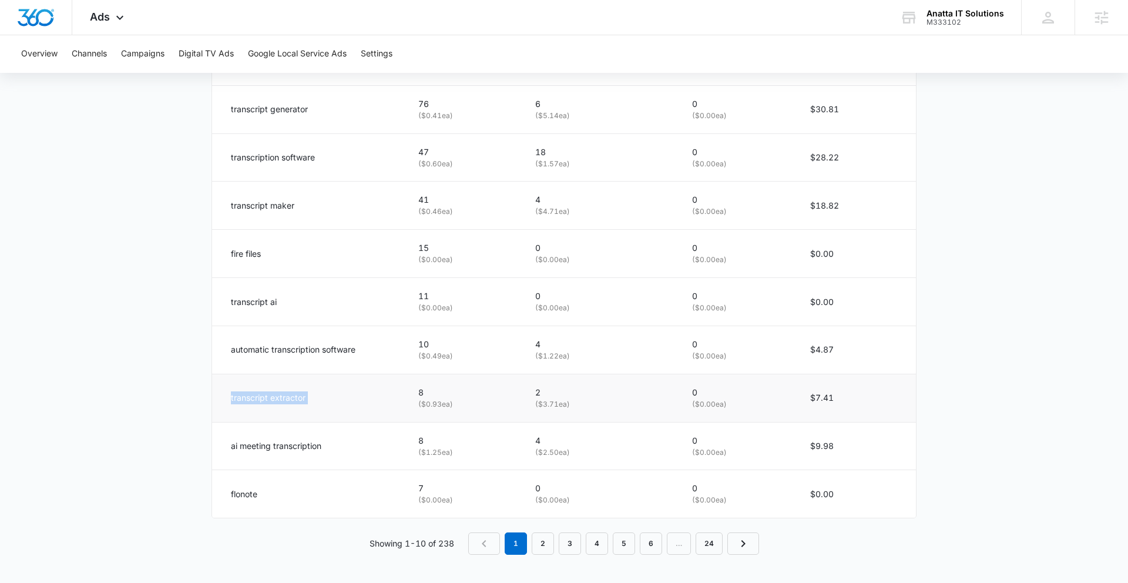
click at [263, 400] on p "transcript extractor" at bounding box center [268, 397] width 75 height 13
click at [270, 446] on p "ai meeting transcription" at bounding box center [276, 446] width 91 height 13
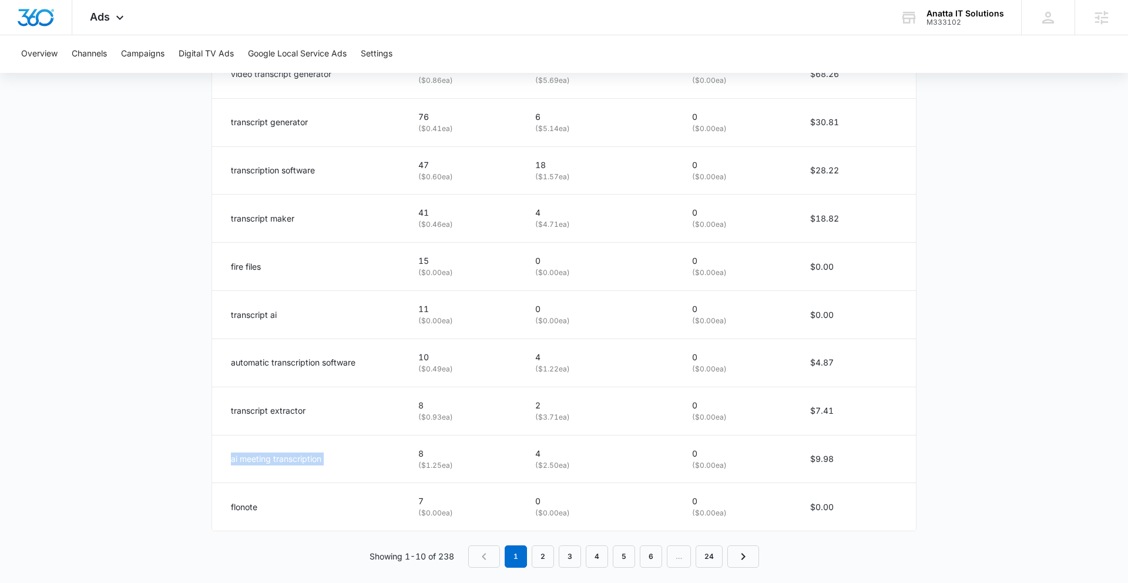
scroll to position [659, 0]
click at [142, 345] on main "Search - Services | Search Active $29.41 daily , $370.53 Spent Overview [DATE] …" at bounding box center [564, 25] width 1128 height 1148
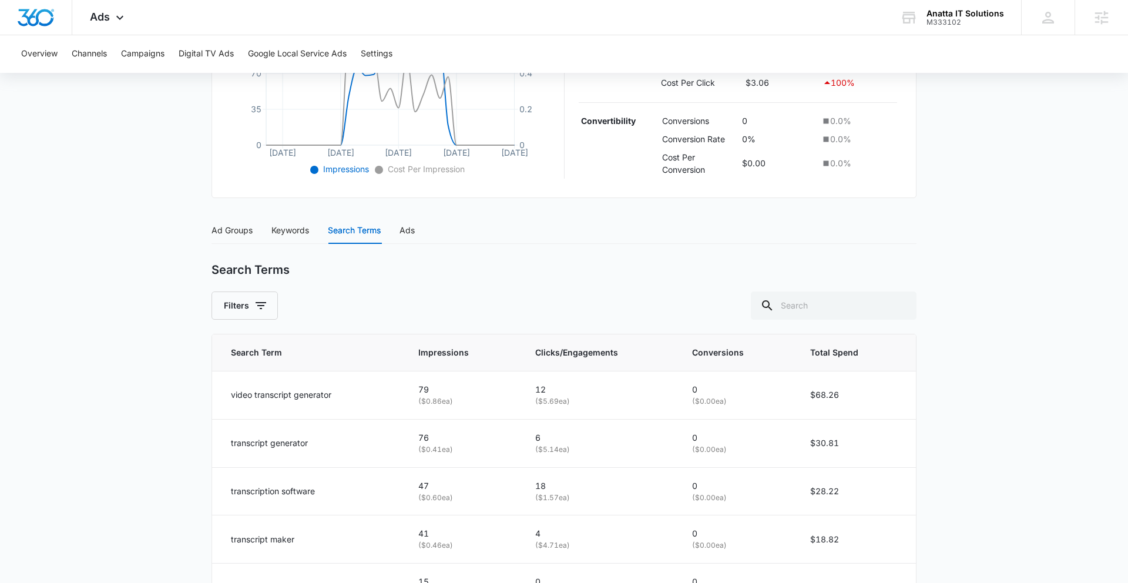
scroll to position [0, 0]
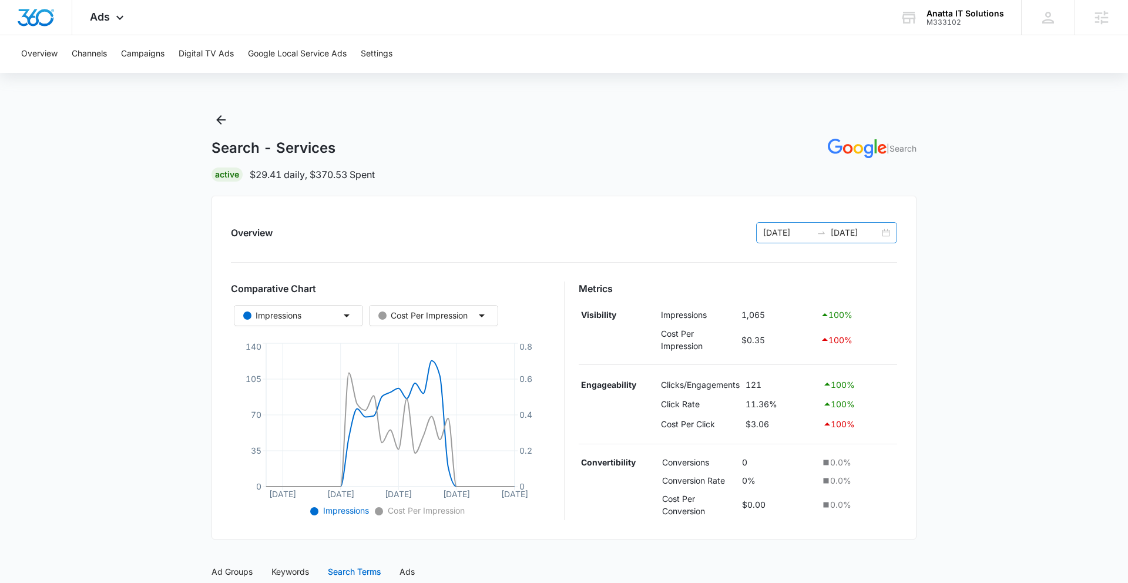
click at [890, 235] on div "[DATE] [DATE]" at bounding box center [826, 232] width 141 height 21
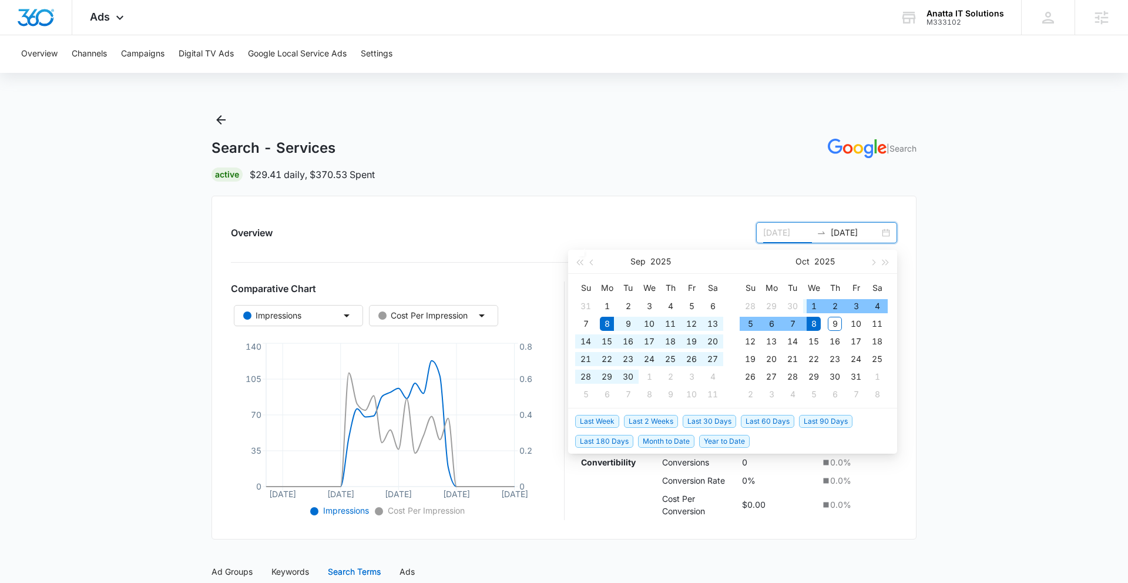
type input "[DATE]"
click at [753, 420] on span "Last 60 Days" at bounding box center [767, 421] width 53 height 13
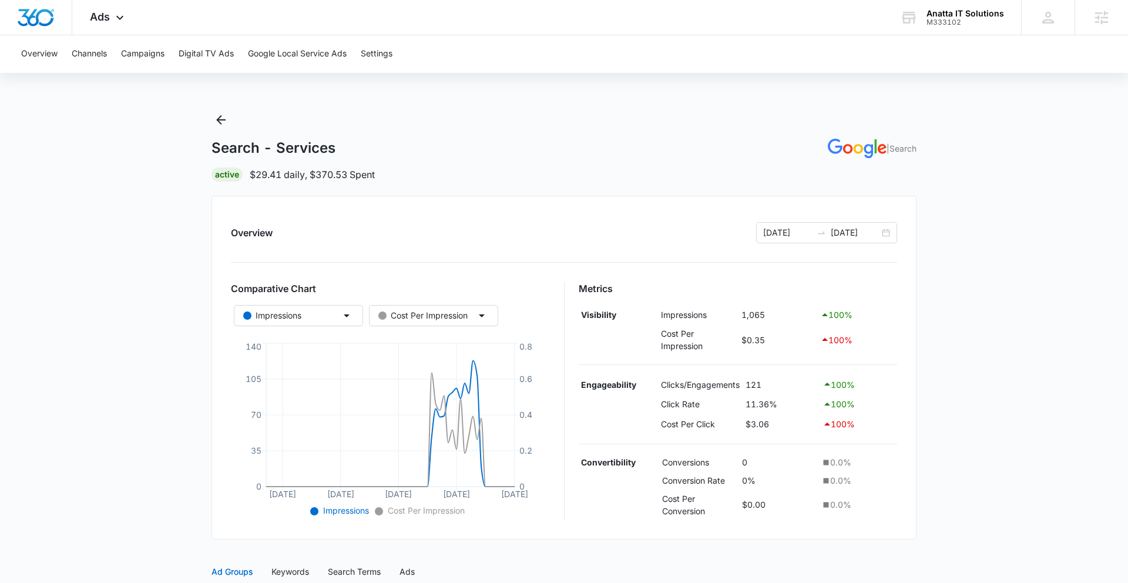
scroll to position [282, 0]
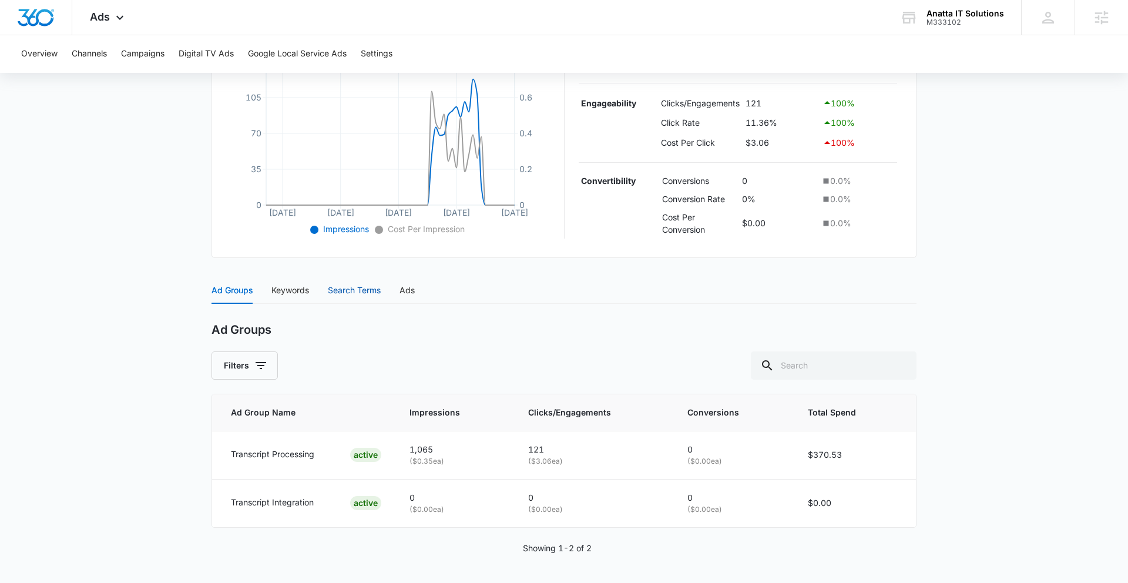
click at [343, 296] on div "Search Terms" at bounding box center [354, 290] width 53 height 13
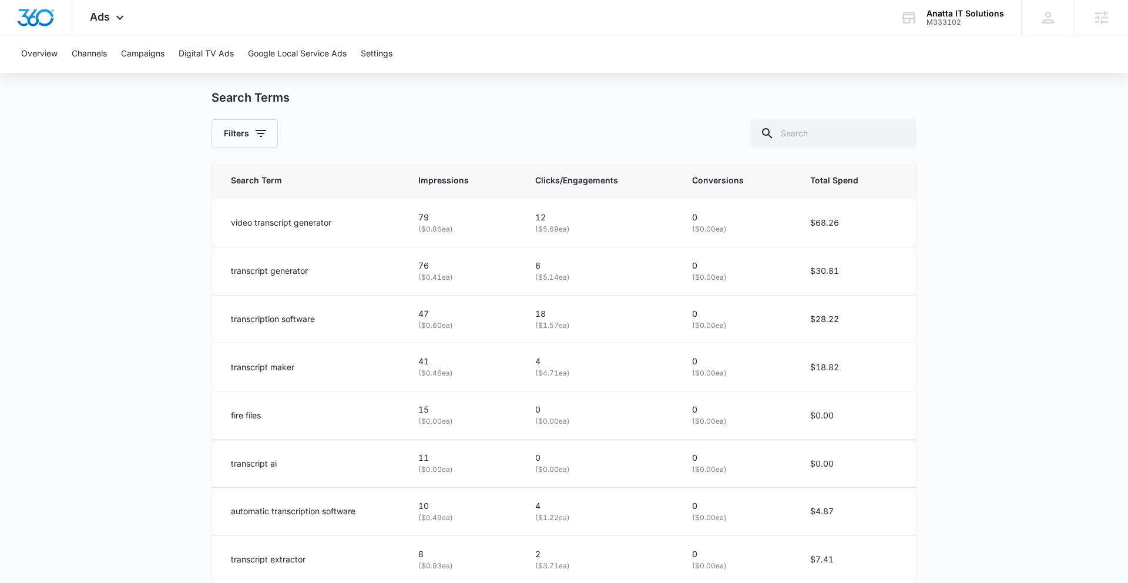
scroll to position [507, 0]
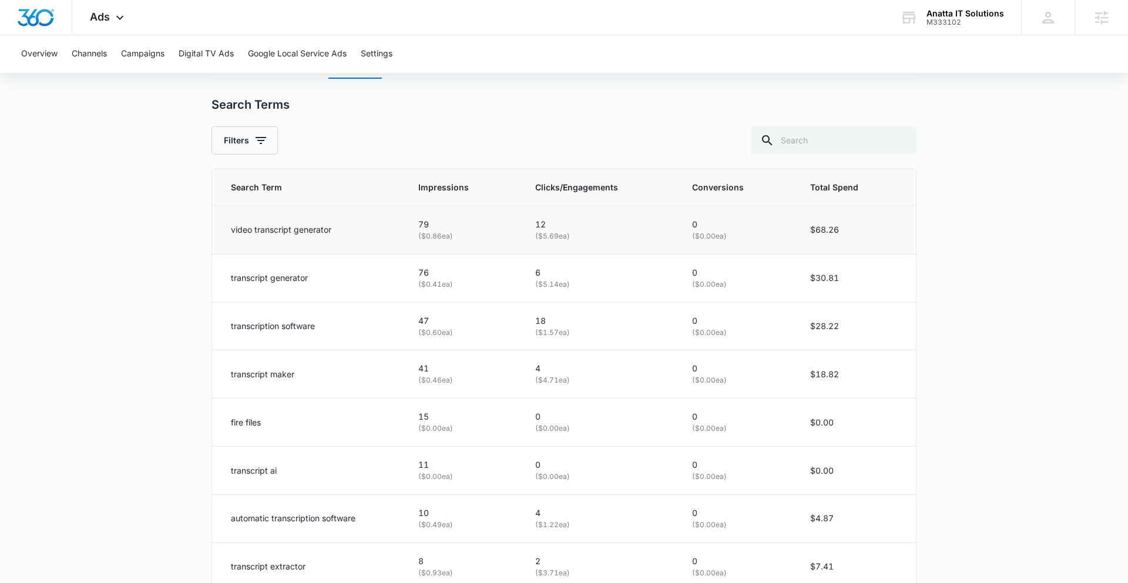
click at [240, 226] on p "video transcript generator" at bounding box center [281, 229] width 101 height 13
click at [197, 330] on main "Search - Services | Search Active $29.41 daily , $370.53 Spent Overview [DATE] …" at bounding box center [564, 178] width 1128 height 1148
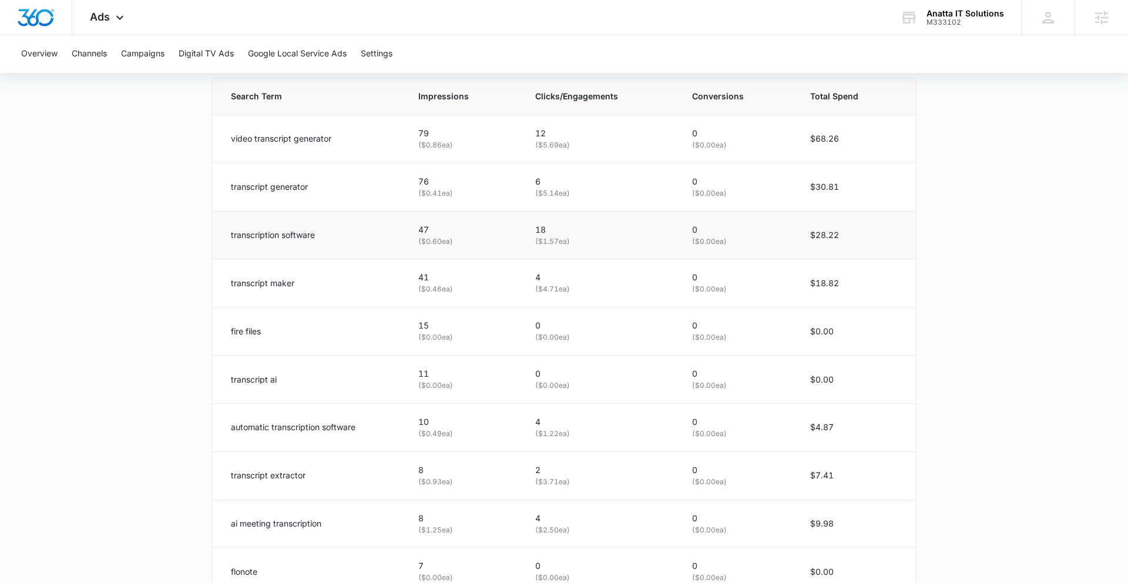
scroll to position [600, 0]
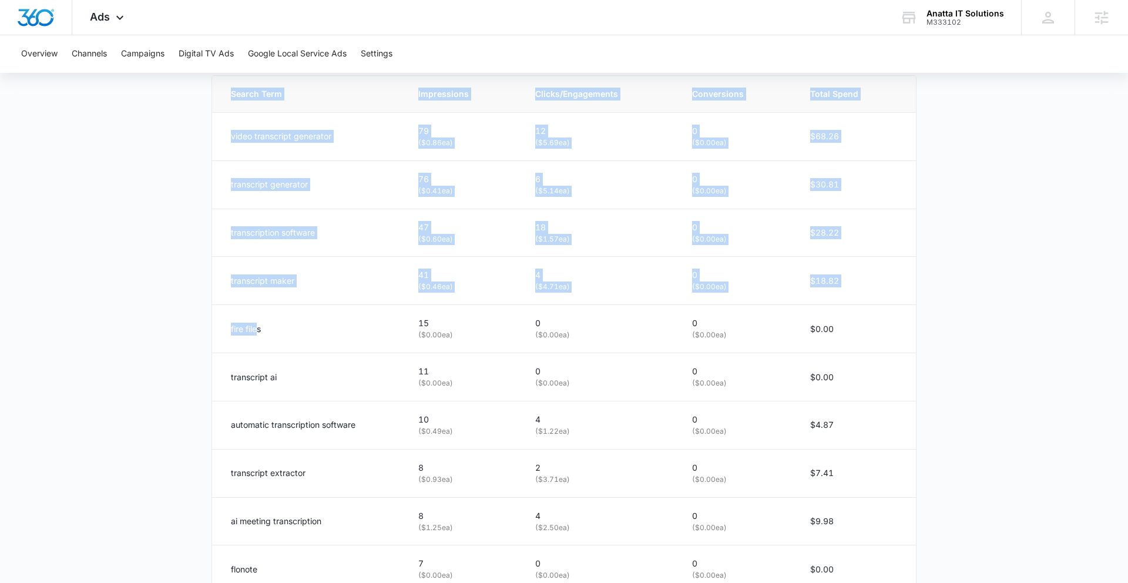
drag, startPoint x: 256, startPoint y: 327, endPoint x: 200, endPoint y: 317, distance: 57.3
click at [200, 317] on main "Search - Services | Search Active $29.41 daily , $370.53 Spent Overview [DATE] …" at bounding box center [564, 84] width 1128 height 1148
click at [199, 320] on main "Search - Services | Search Active $29.41 daily , $370.53 Spent Overview [DATE] …" at bounding box center [564, 84] width 1128 height 1148
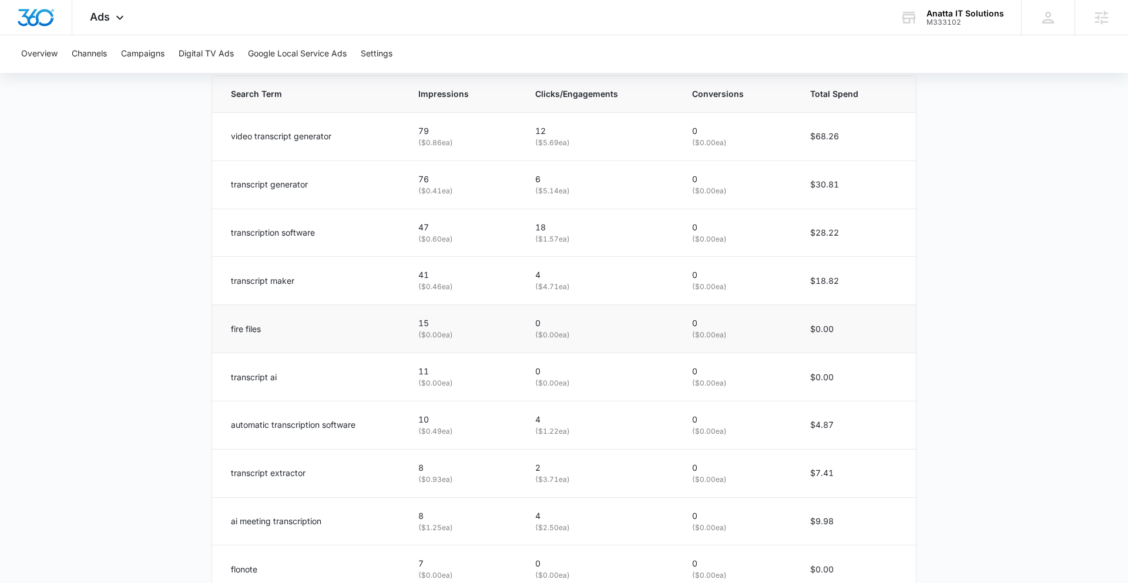
click at [240, 327] on p "fire files" at bounding box center [246, 329] width 30 height 13
click at [210, 340] on main "Search - Services | Search Active $29.41 daily , $370.53 Spent Overview [DATE] …" at bounding box center [564, 84] width 1128 height 1148
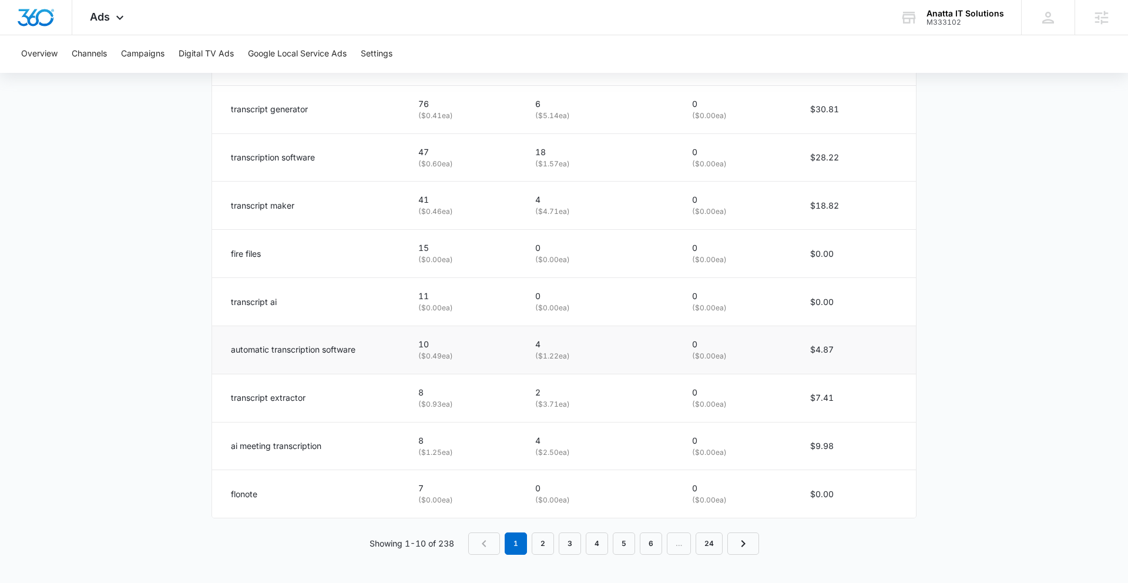
click at [272, 351] on p "automatic transcription software" at bounding box center [293, 349] width 125 height 13
click at [297, 356] on td "automatic transcription software" at bounding box center [308, 350] width 192 height 48
click at [542, 543] on link "2" at bounding box center [543, 543] width 22 height 22
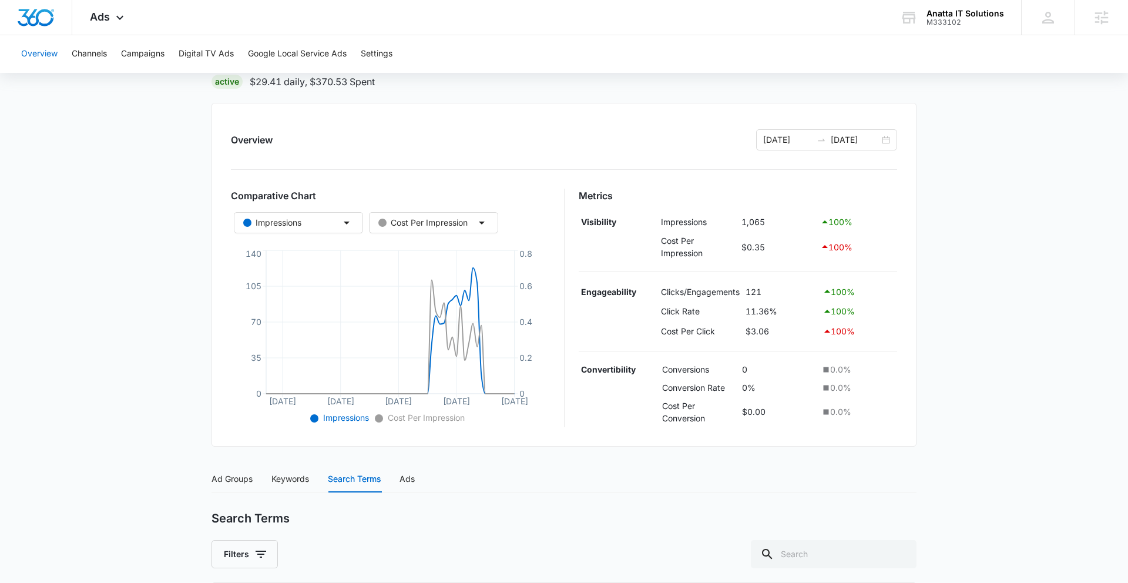
scroll to position [0, 0]
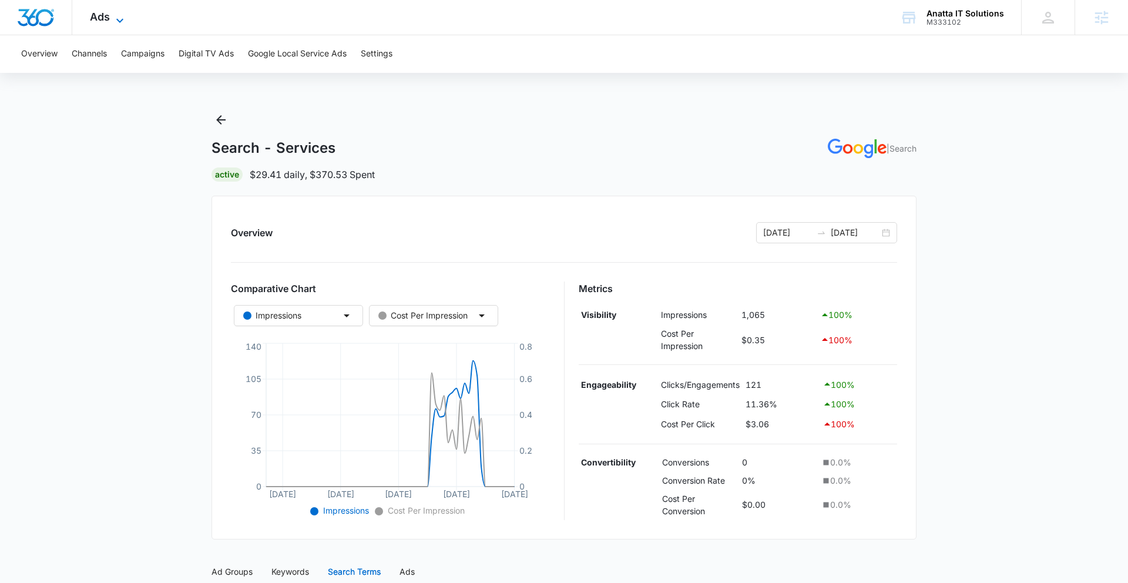
click at [126, 21] on icon at bounding box center [120, 21] width 14 height 14
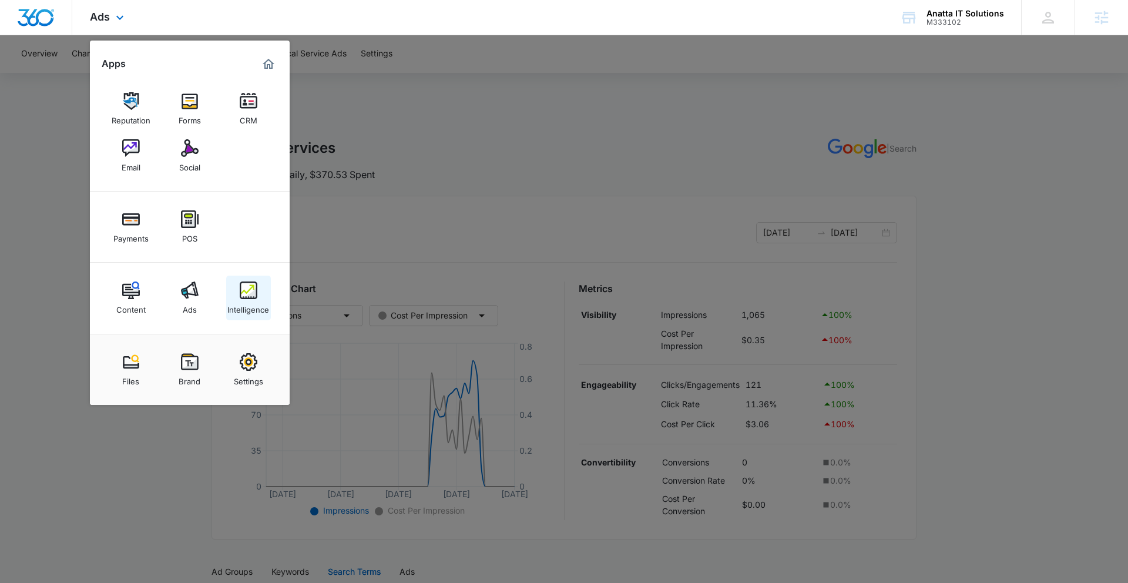
click at [242, 299] on img at bounding box center [249, 291] width 18 height 18
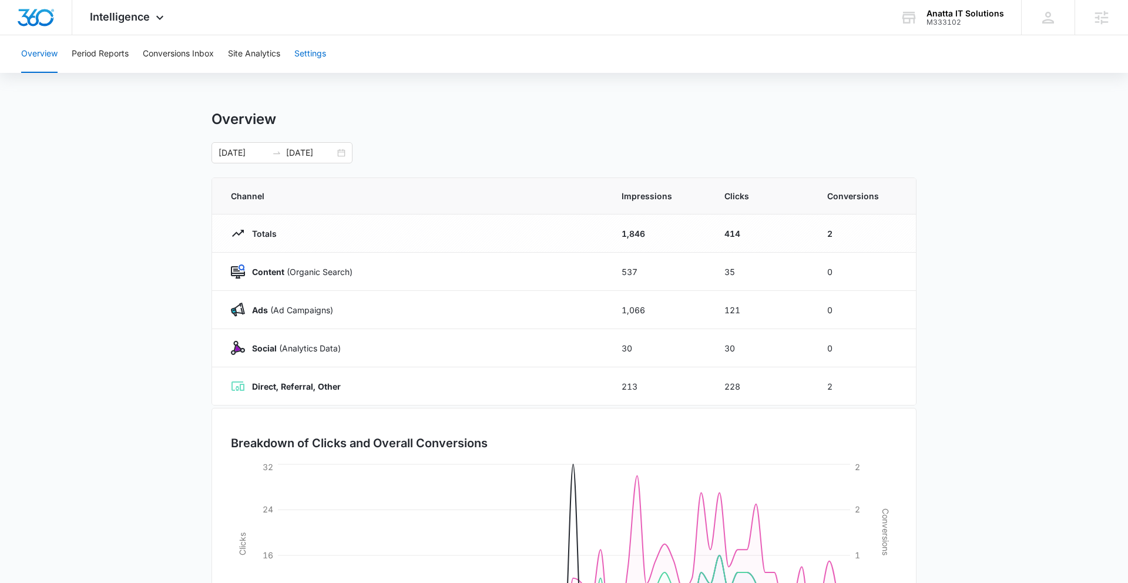
click at [319, 56] on button "Settings" at bounding box center [310, 54] width 32 height 38
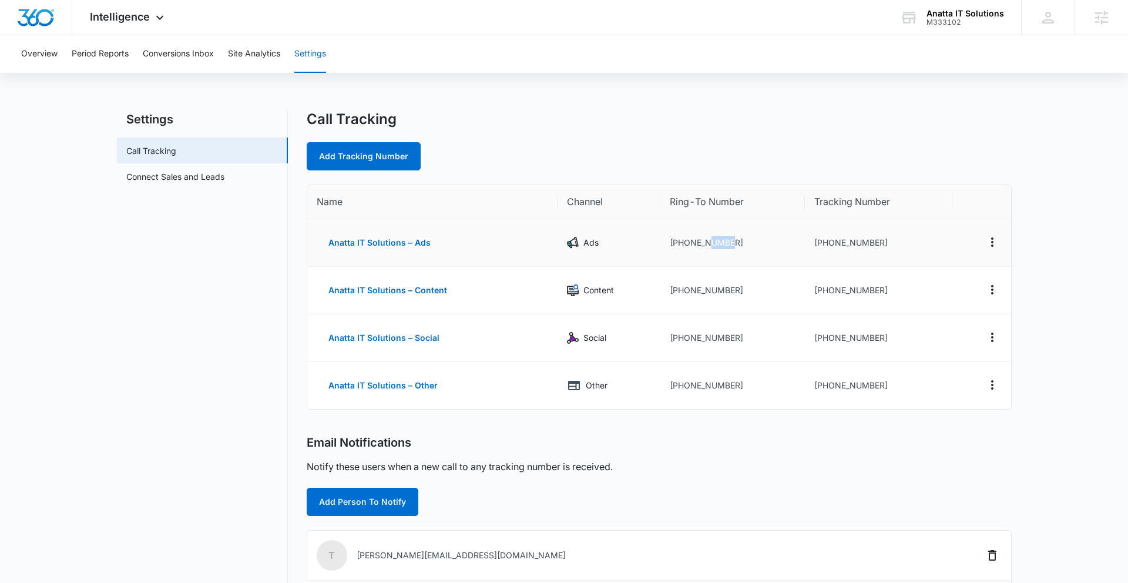
drag, startPoint x: 741, startPoint y: 242, endPoint x: 709, endPoint y: 244, distance: 31.8
click at [709, 244] on td "[PHONE_NUMBER]" at bounding box center [733, 243] width 145 height 48
click at [150, 19] on div "Intelligence Apps Reputation Forms CRM Email Social Payments POS Content Ads In…" at bounding box center [128, 17] width 112 height 35
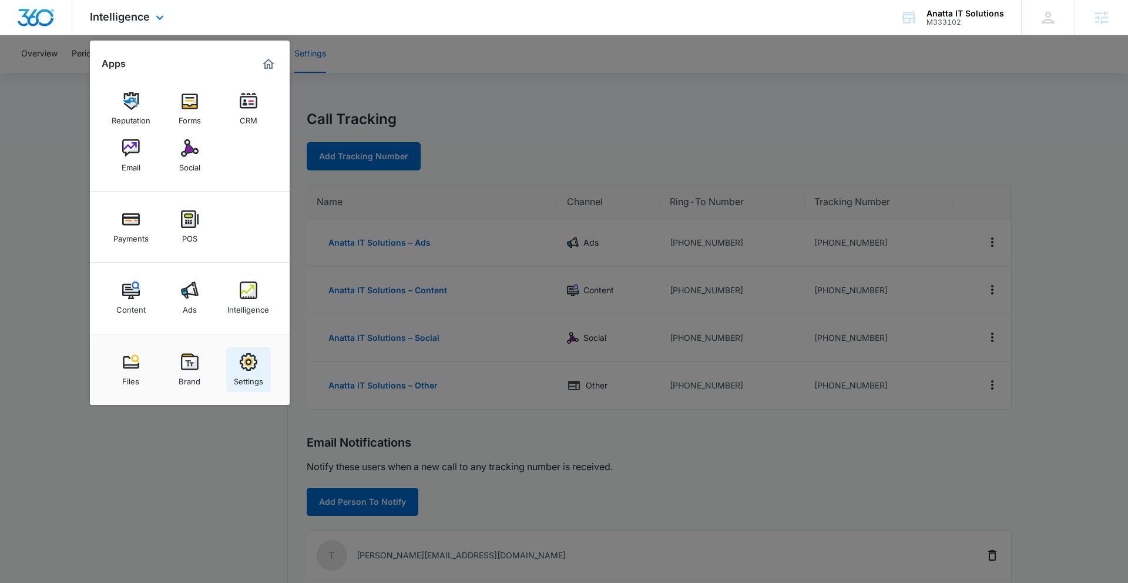
click at [242, 375] on div "Settings" at bounding box center [248, 378] width 29 height 15
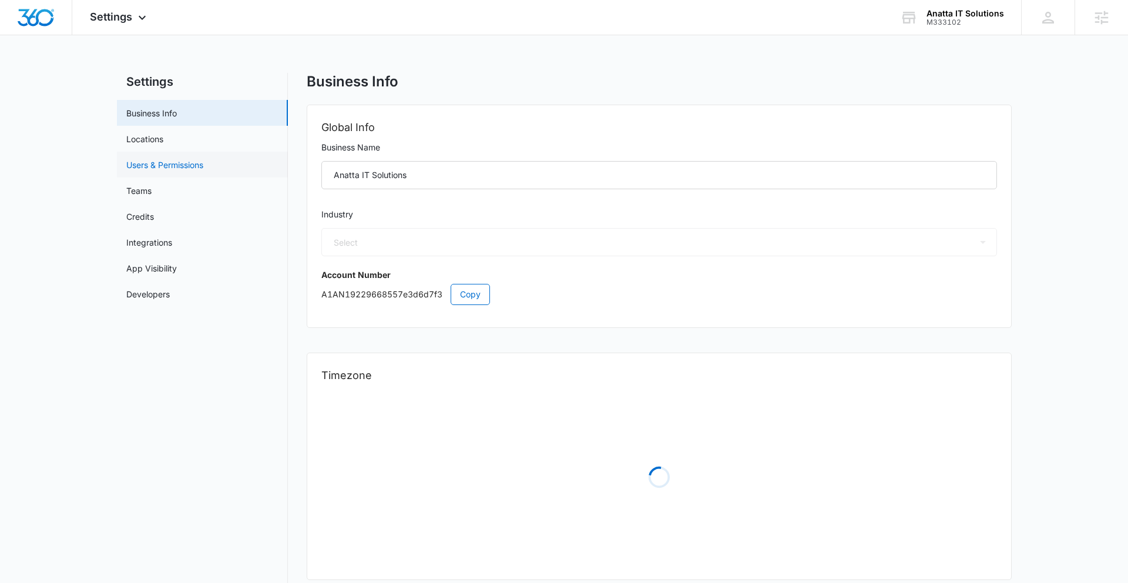
select select "32"
select select "US"
select select "America/[GEOGRAPHIC_DATA]"
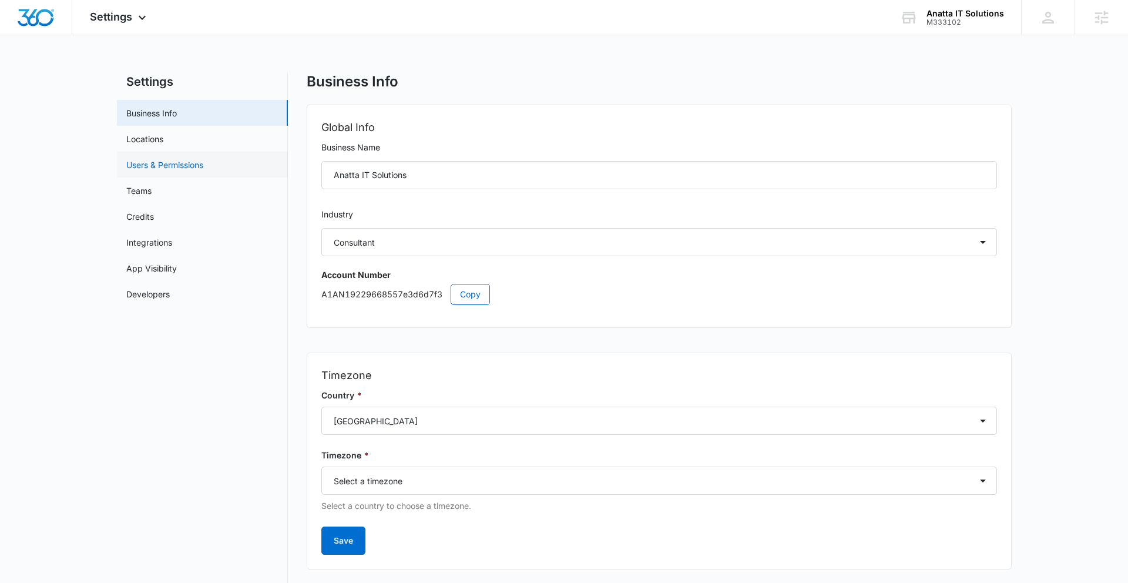
click at [192, 169] on link "Users & Permissions" at bounding box center [164, 165] width 77 height 12
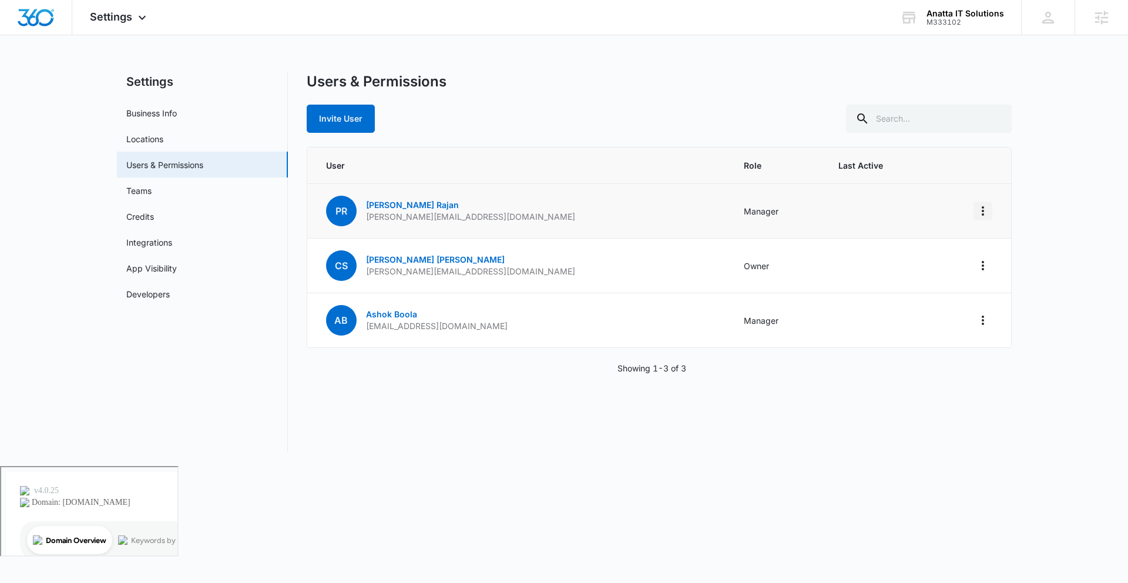
click at [986, 210] on icon "Actions" at bounding box center [983, 211] width 14 height 14
click at [916, 259] on div "Remove User" at bounding box center [924, 261] width 79 height 8
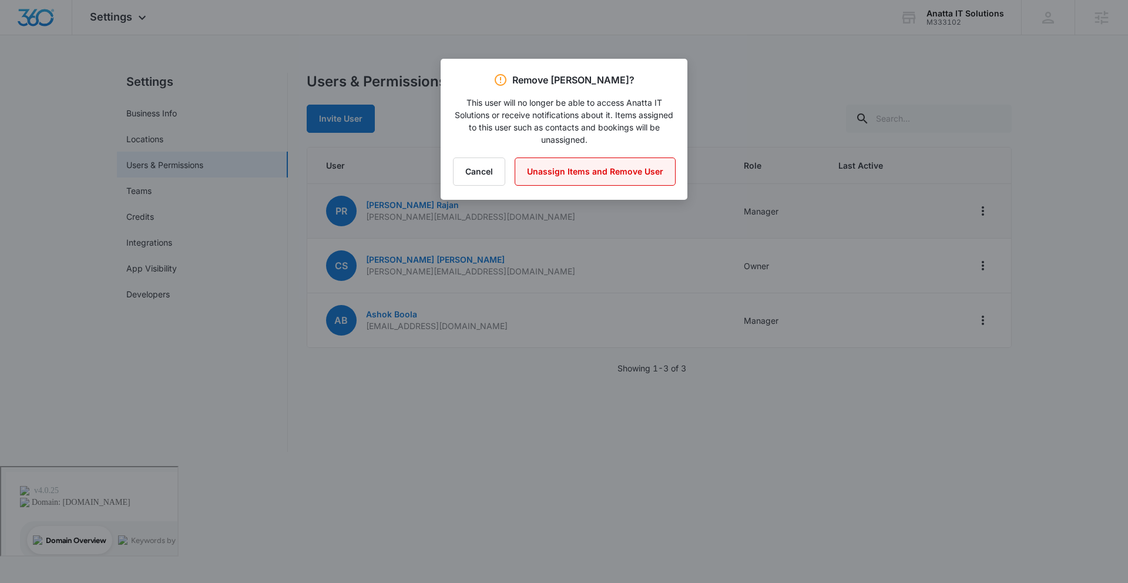
click at [611, 172] on button "Unassign Items and Remove User" at bounding box center [595, 172] width 161 height 28
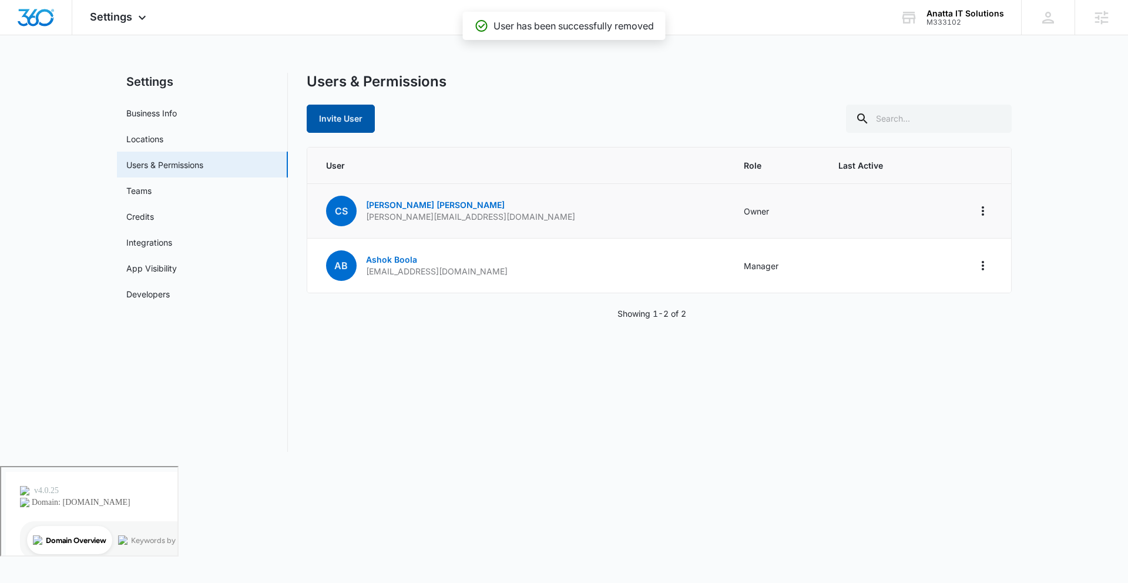
click at [359, 120] on button "Invite User" at bounding box center [341, 119] width 68 height 28
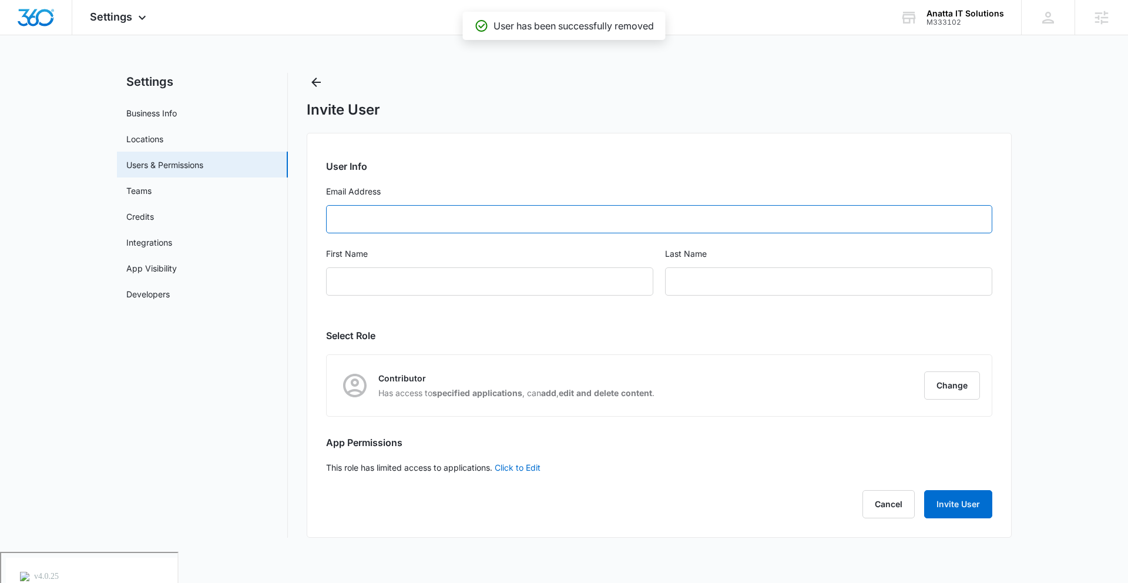
click at [404, 225] on input "Email Address" at bounding box center [659, 219] width 667 height 28
paste input "[EMAIL_ADDRESS][DOMAIN_NAME]"
type input "[EMAIL_ADDRESS][DOMAIN_NAME]"
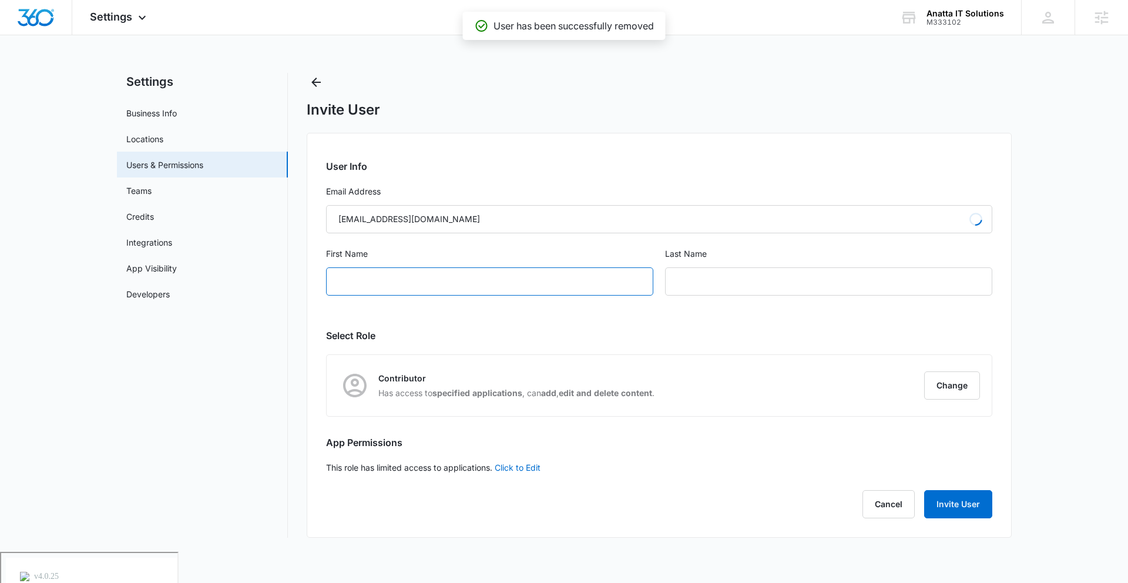
click at [381, 279] on input "First Name" at bounding box center [489, 281] width 327 height 28
type input "Suraj"
click at [705, 283] on input "text" at bounding box center [828, 281] width 327 height 28
type input "Sai"
click at [954, 379] on button "Change" at bounding box center [953, 385] width 56 height 28
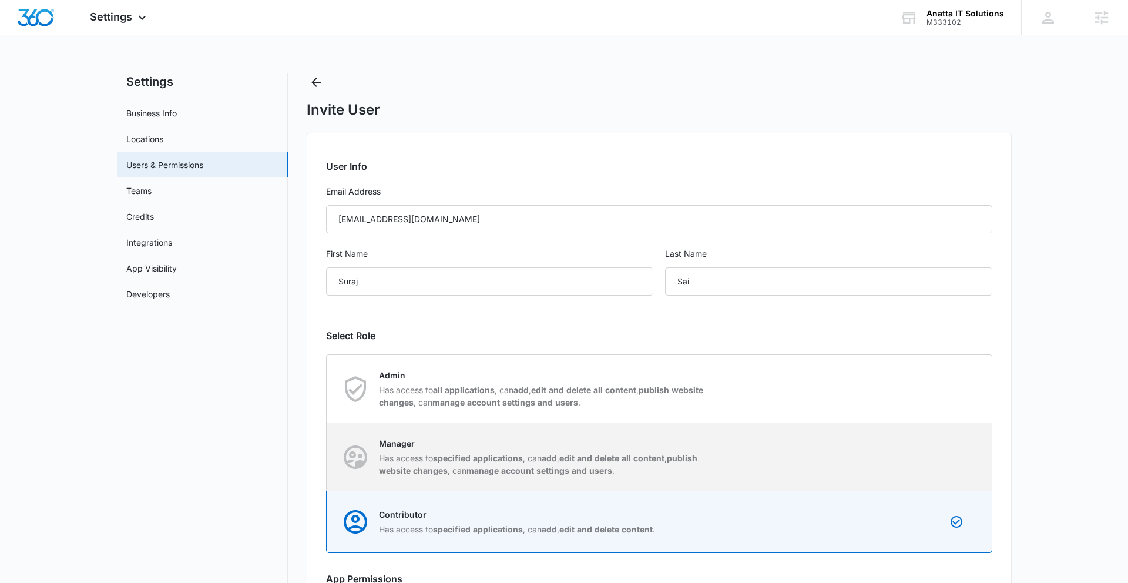
click at [465, 454] on strong "specified applications" at bounding box center [478, 458] width 90 height 10
click at [327, 457] on input "Manager Has access to specified applications , can add , edit and delete all co…" at bounding box center [327, 457] width 1 height 1
radio input "true"
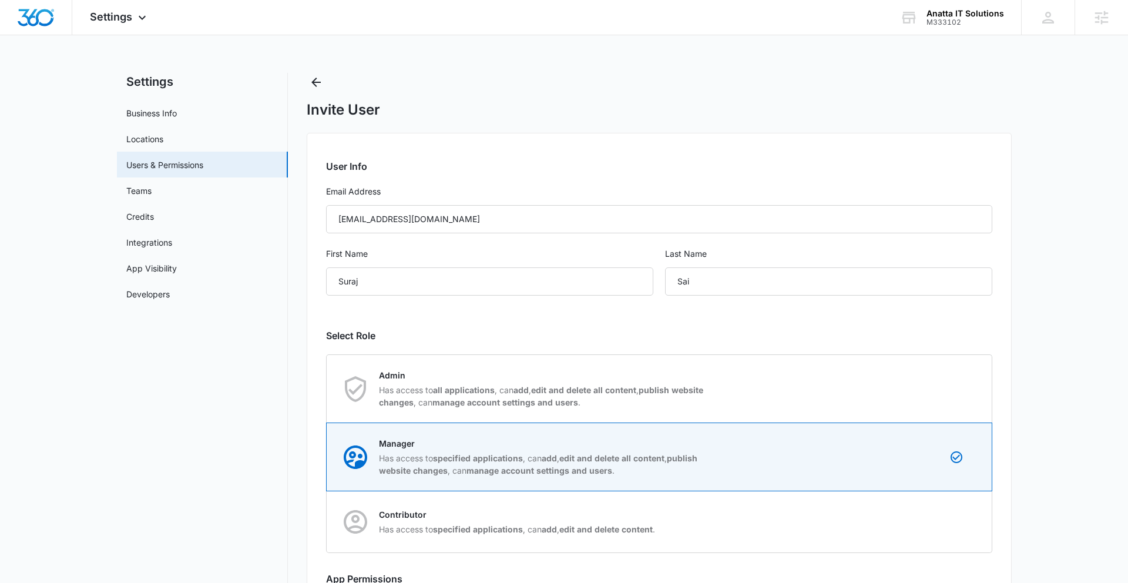
scroll to position [105, 0]
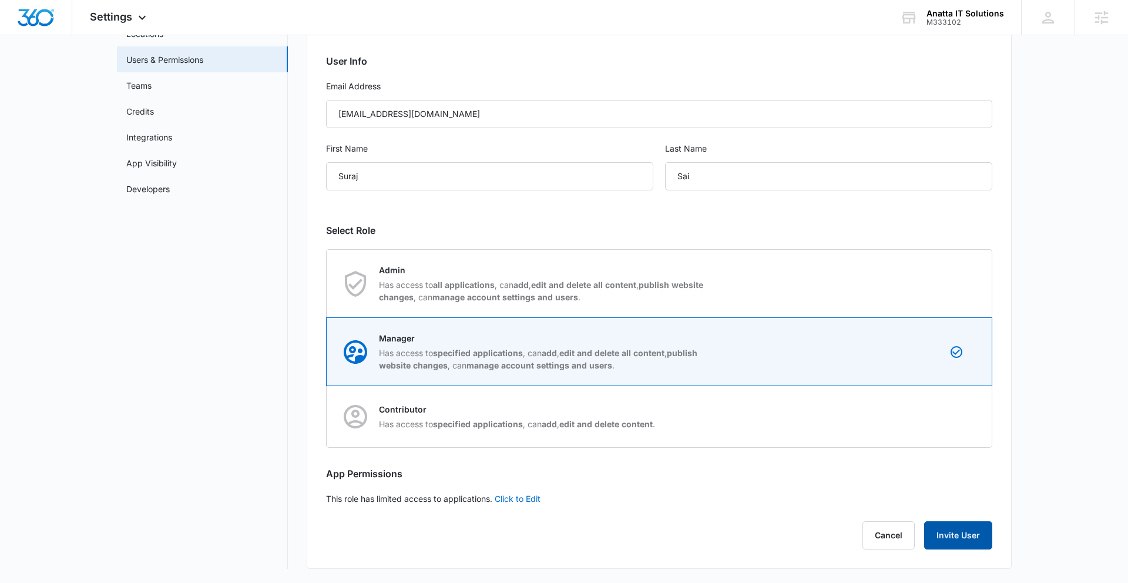
click at [954, 544] on button "Invite User" at bounding box center [959, 535] width 68 height 28
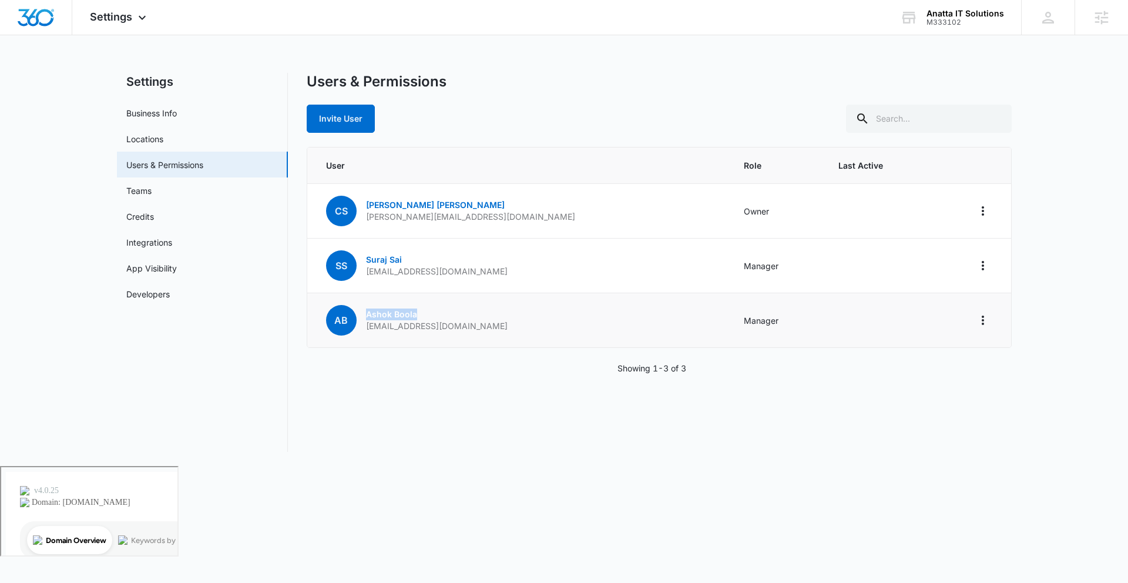
drag, startPoint x: 419, startPoint y: 317, endPoint x: 363, endPoint y: 319, distance: 56.4
click at [363, 319] on div "AB [PERSON_NAME] [EMAIL_ADDRESS][DOMAIN_NAME]" at bounding box center [417, 320] width 182 height 31
click at [383, 379] on div "Users & Permissions Invite User User Role Last Active CS [PERSON_NAME] [PERSON_…" at bounding box center [659, 262] width 705 height 379
